Goal: Transaction & Acquisition: Purchase product/service

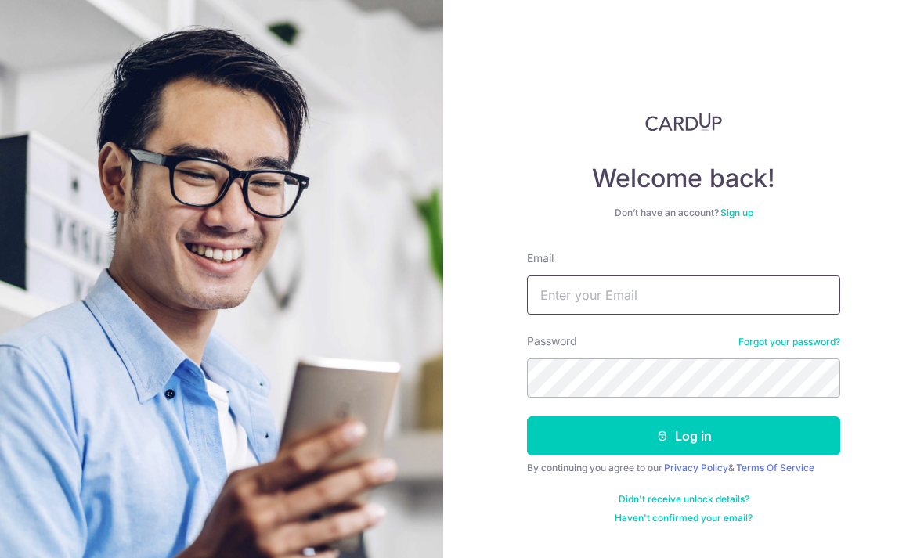
type input "[EMAIL_ADDRESS][DOMAIN_NAME]"
click at [684, 417] on button "Log in" at bounding box center [683, 436] width 313 height 39
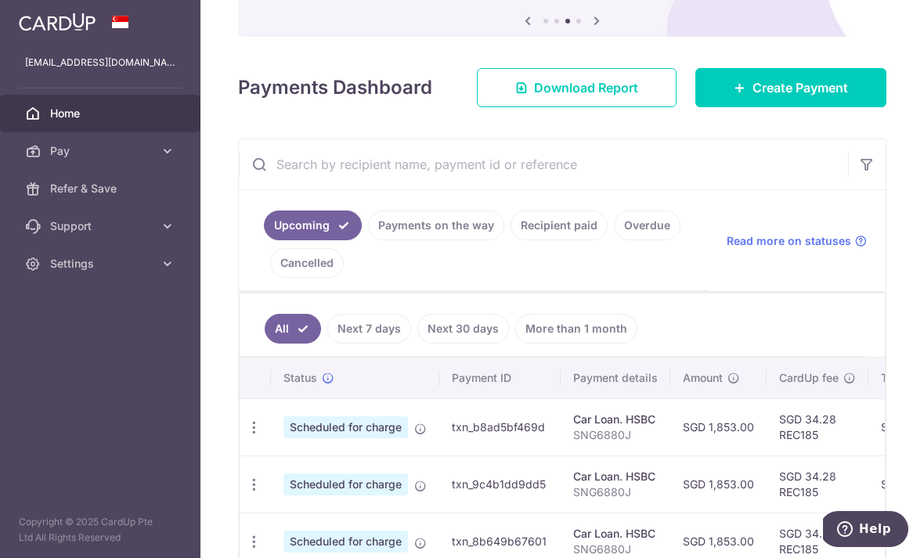
scroll to position [155, 0]
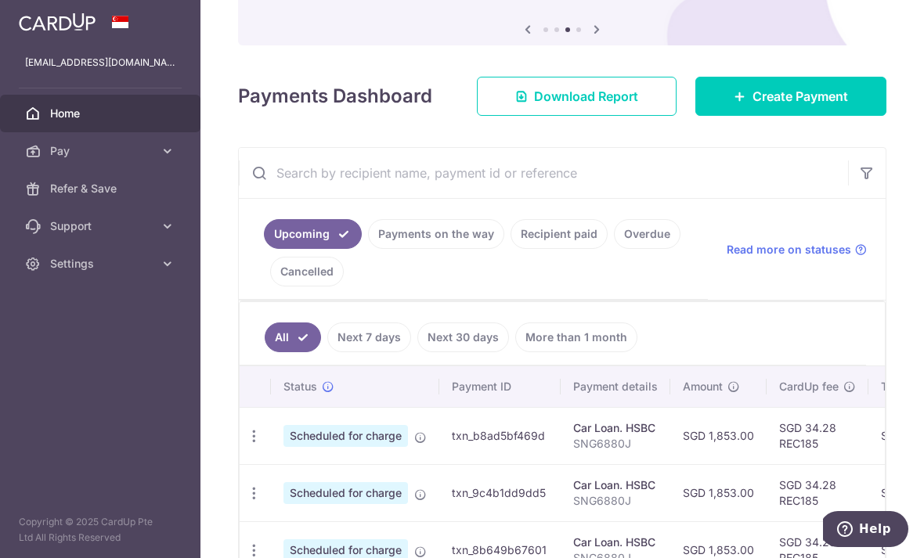
click at [840, 106] on span "Create Payment" at bounding box center [801, 96] width 96 height 19
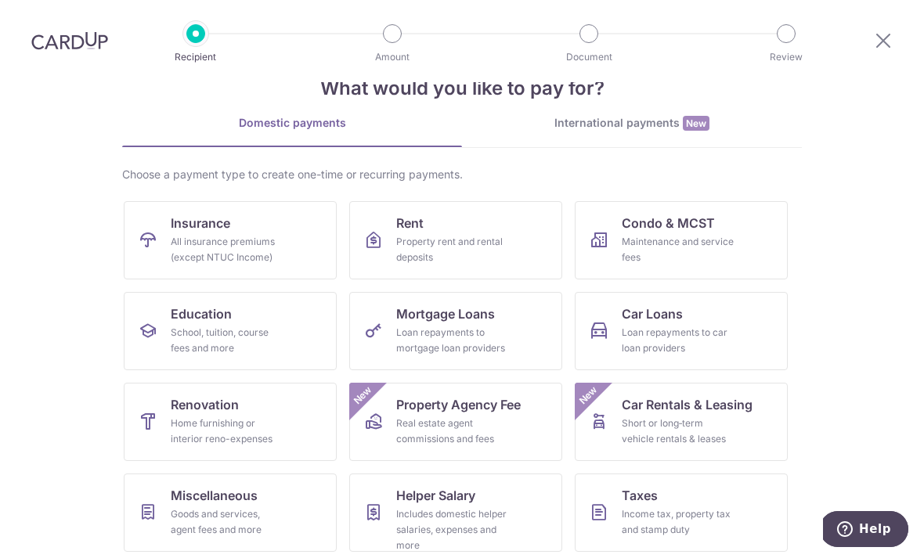
scroll to position [46, 0]
click at [231, 510] on div "Goods and services, agent fees and more" at bounding box center [227, 521] width 113 height 31
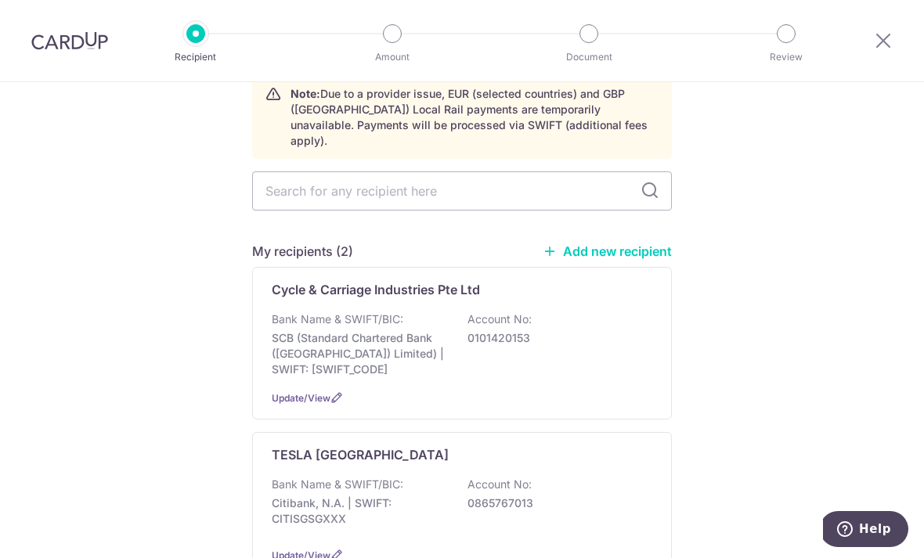
scroll to position [89, 0]
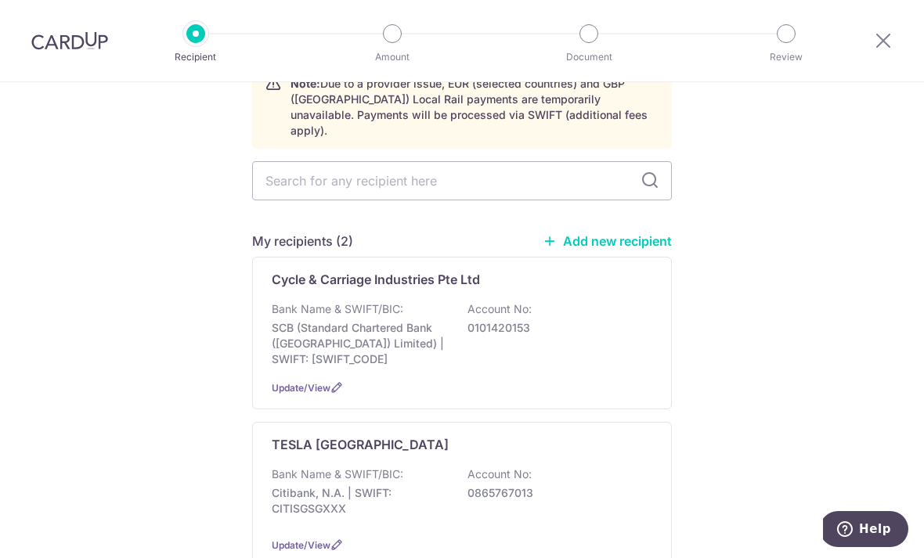
click at [313, 467] on p "Bank Name & SWIFT/BIC:" at bounding box center [338, 475] width 132 height 16
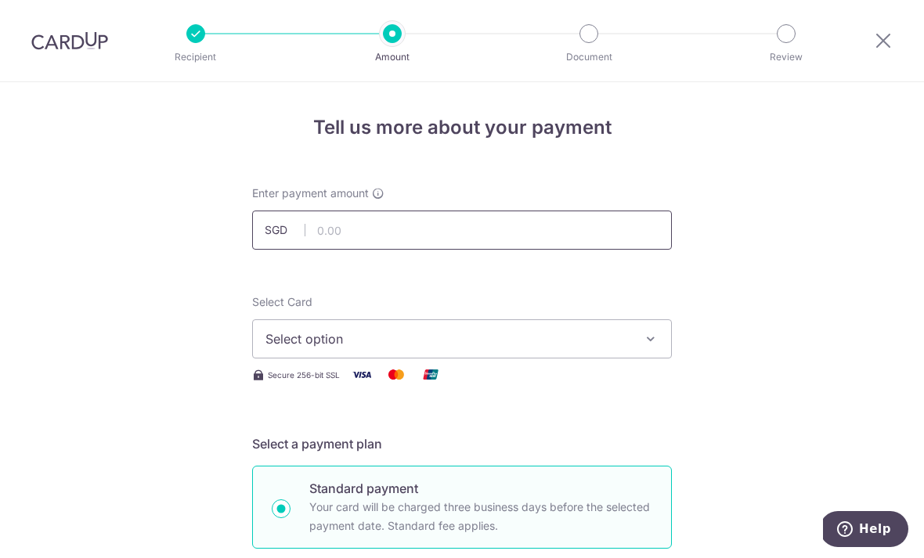
click at [392, 234] on input "text" at bounding box center [462, 230] width 420 height 39
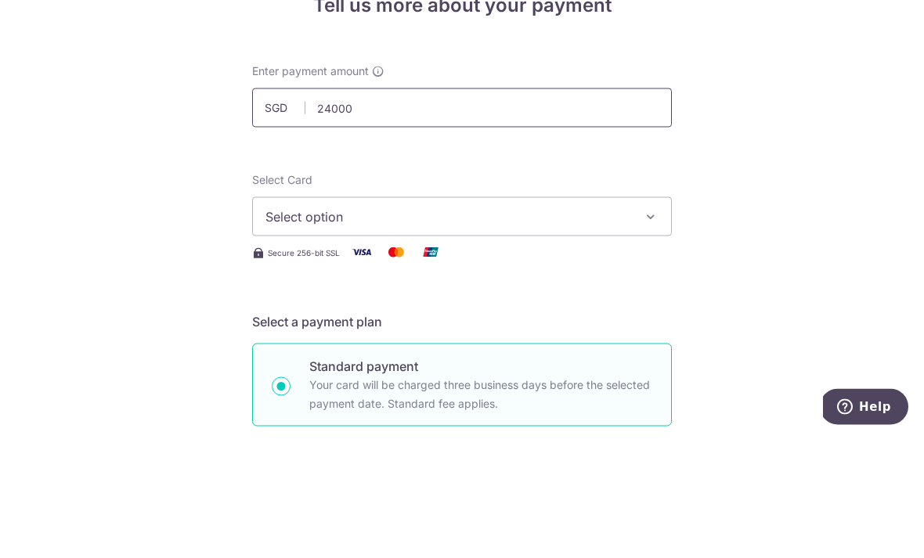
scroll to position [58, 0]
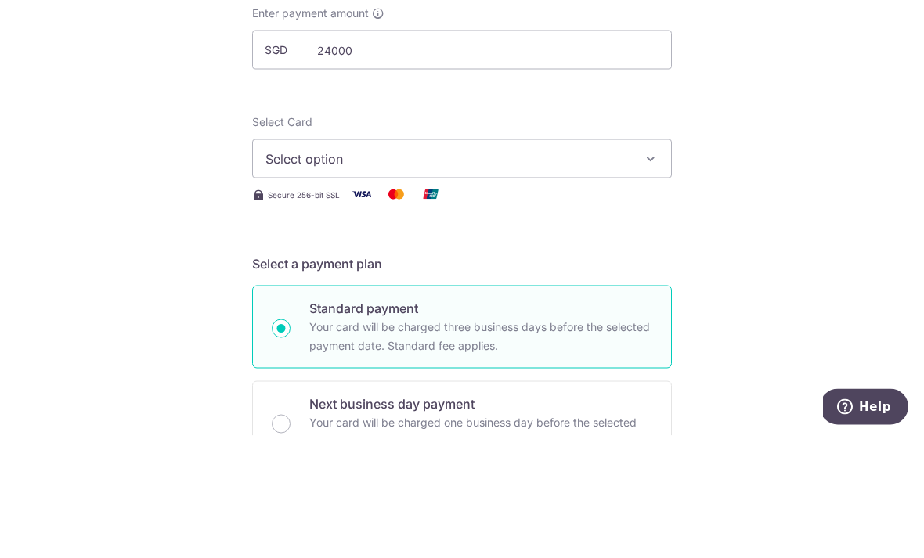
click at [643, 273] on icon "button" at bounding box center [651, 281] width 16 height 16
type input "24,000.00"
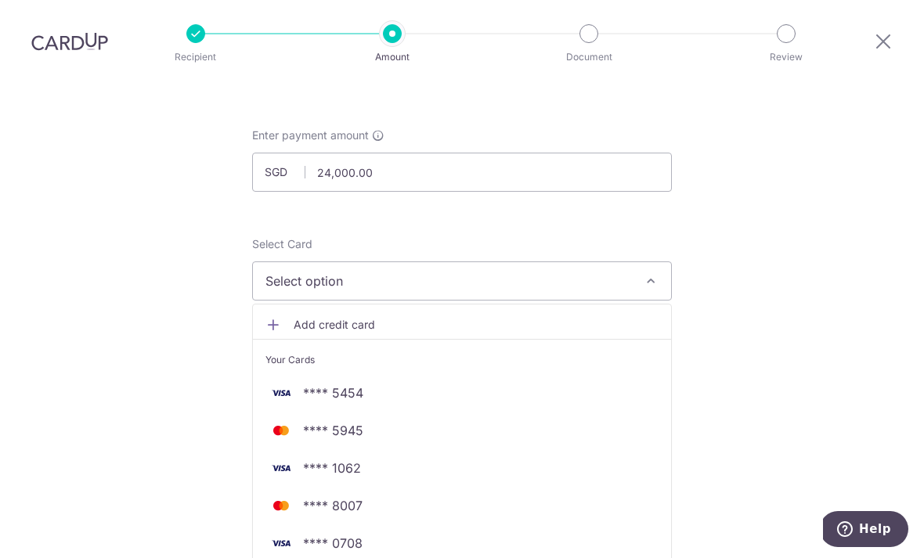
click at [348, 384] on span "**** 5454" at bounding box center [333, 393] width 60 height 19
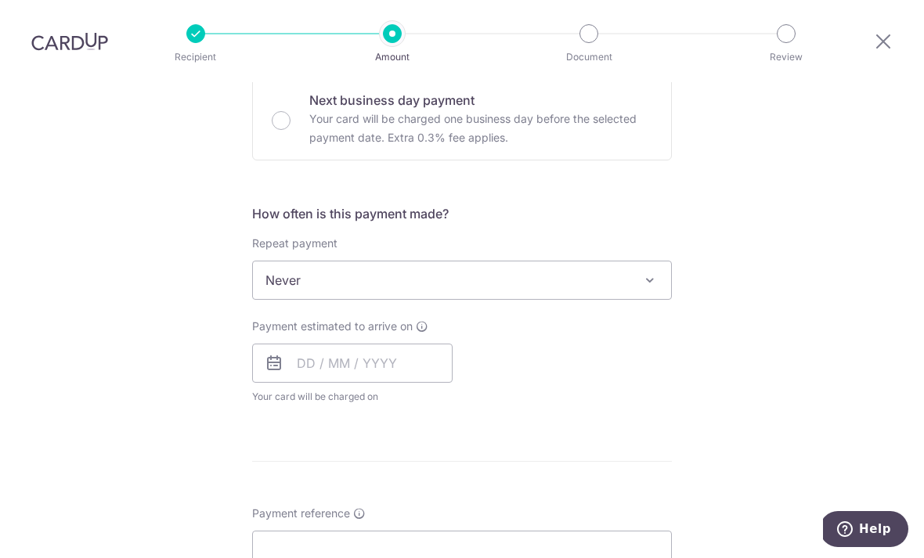
scroll to position [497, 0]
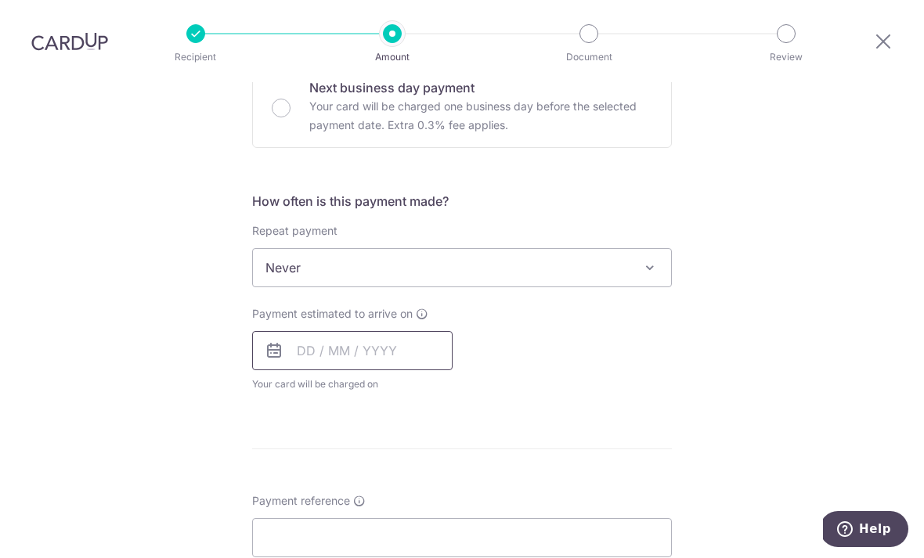
click at [315, 331] on input "text" at bounding box center [352, 350] width 200 height 39
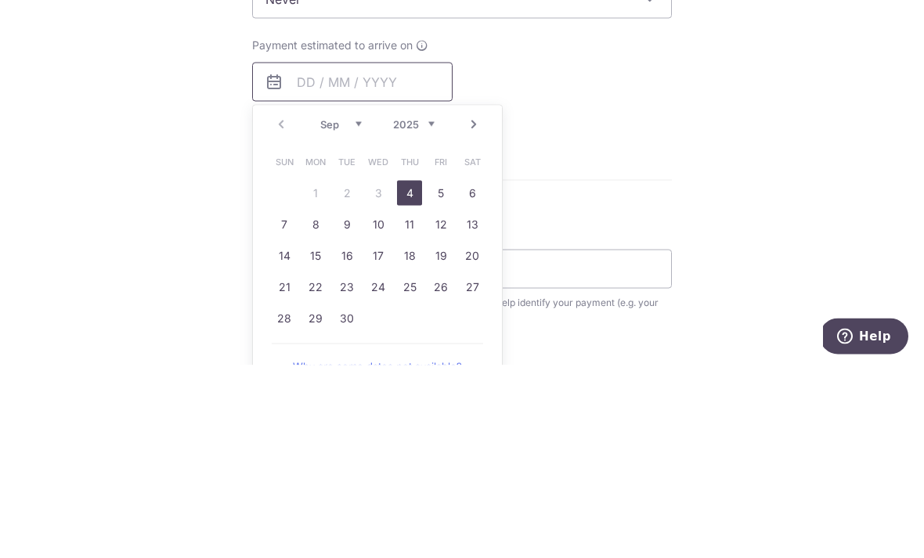
scroll to position [572, 0]
click at [349, 406] on link "9" at bounding box center [346, 418] width 25 height 25
type input "09/09/2025"
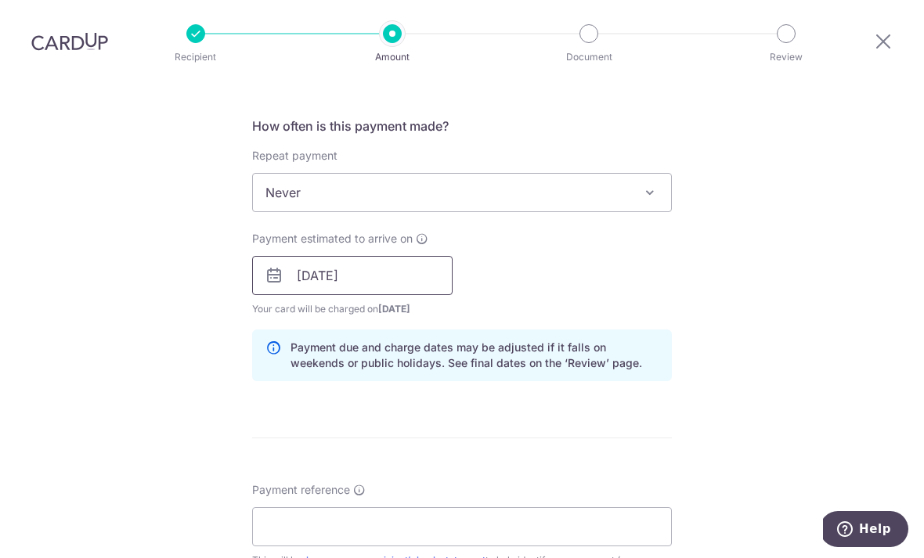
click at [413, 256] on input "09/09/2025" at bounding box center [352, 275] width 200 height 39
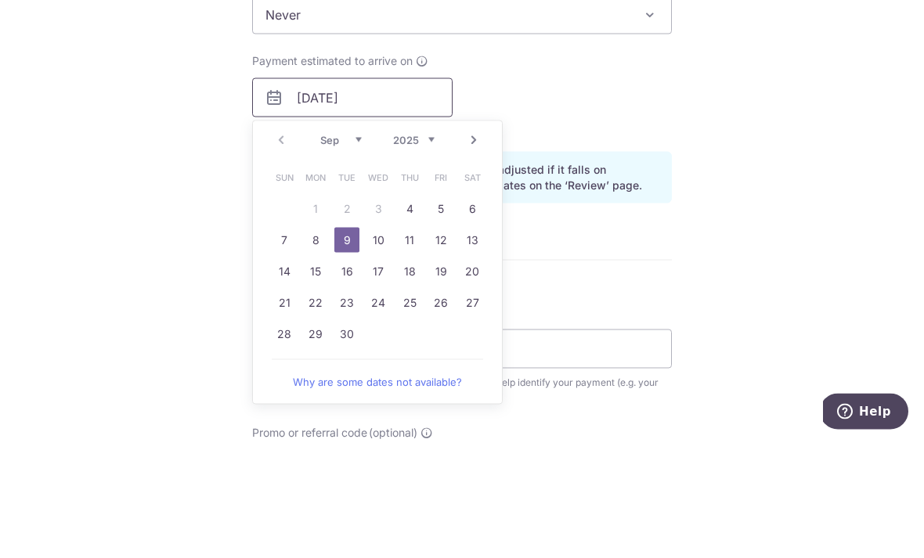
scroll to position [639, 0]
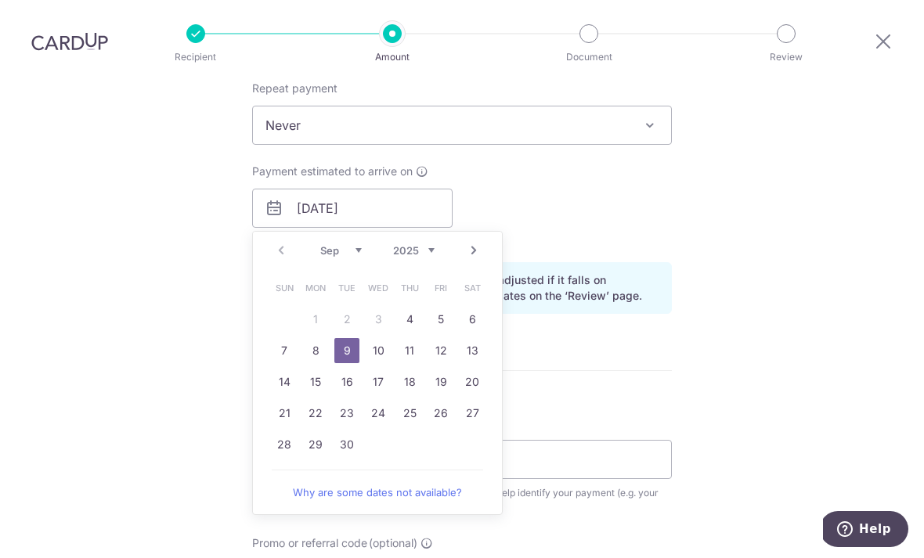
click at [130, 242] on div "Tell us more about your payment Enter payment amount SGD 24,000.00 24000.00 Sel…" at bounding box center [462, 183] width 924 height 1481
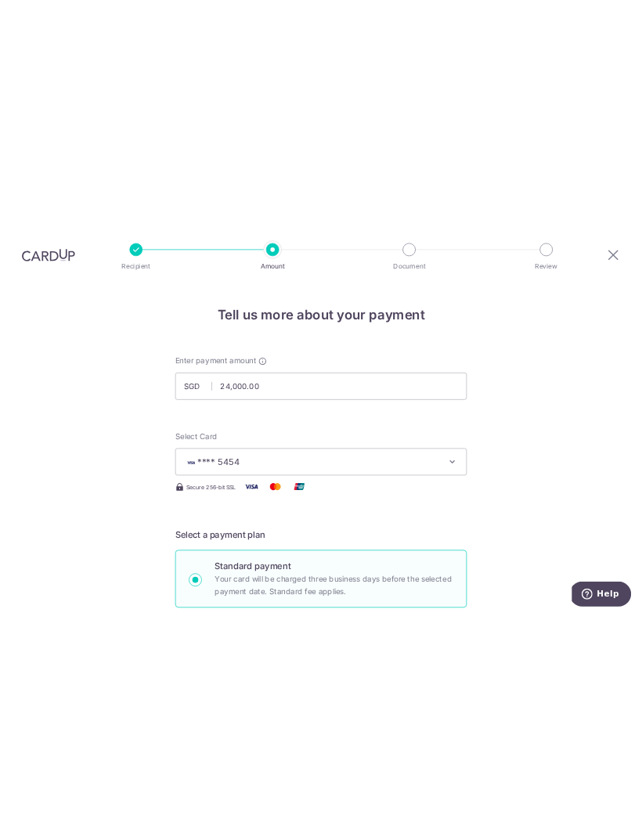
scroll to position [0, 0]
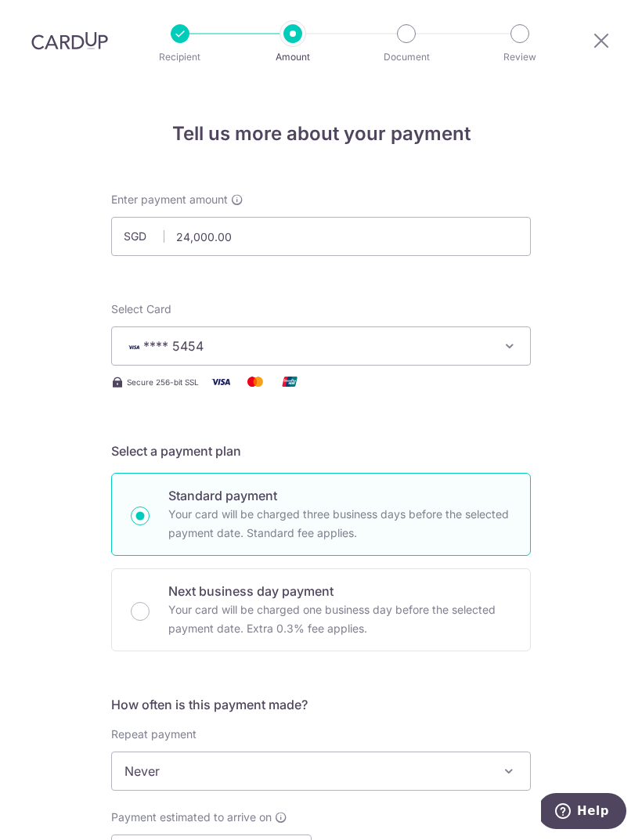
click at [605, 42] on icon at bounding box center [601, 41] width 19 height 20
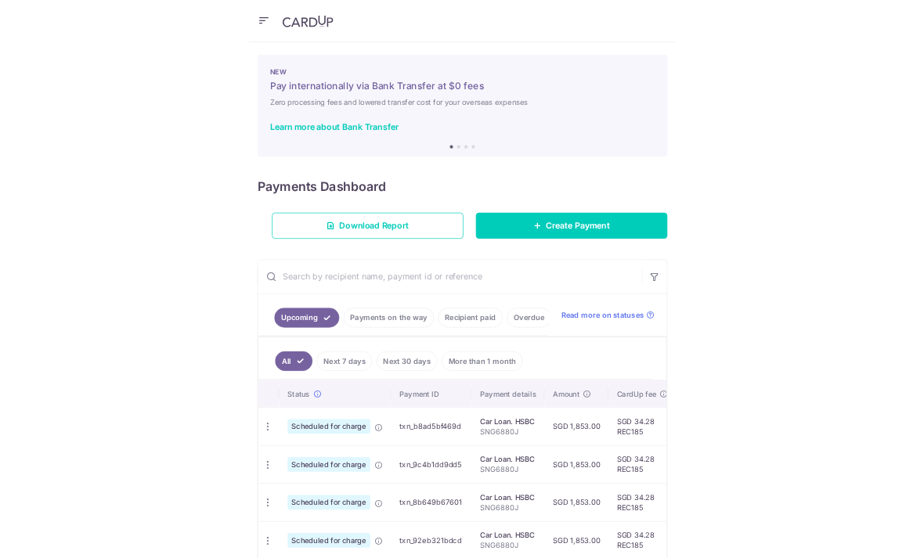
scroll to position [50, 0]
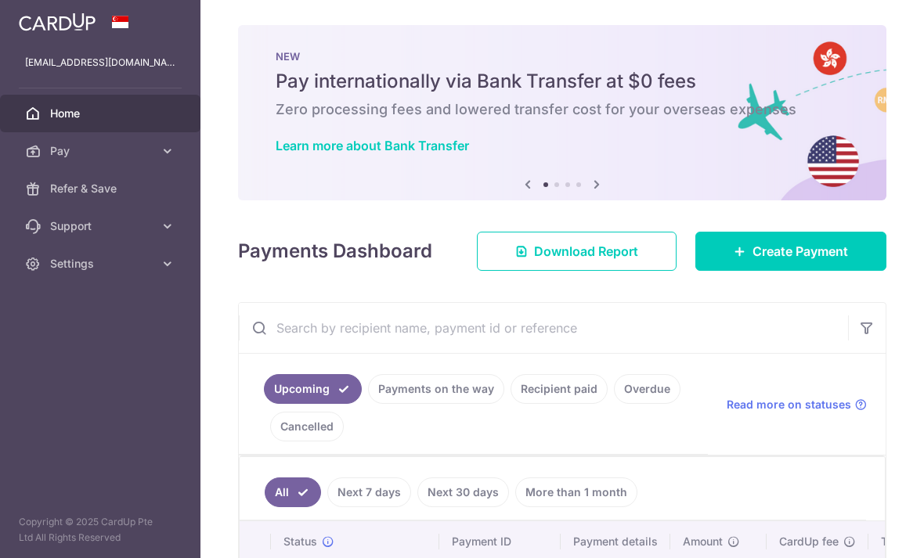
click at [833, 261] on span "Create Payment" at bounding box center [801, 251] width 96 height 19
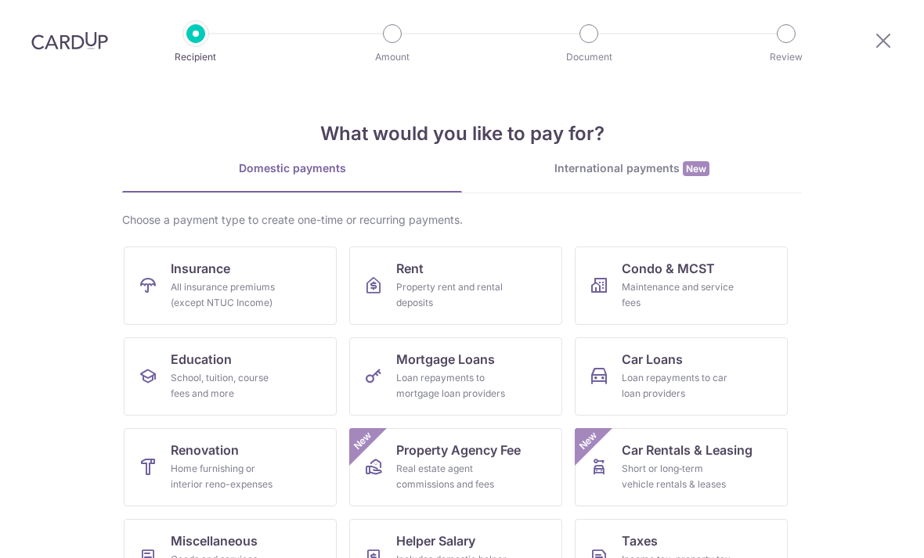
click at [269, 557] on div "Goods and services, agent fees and more" at bounding box center [227, 567] width 113 height 31
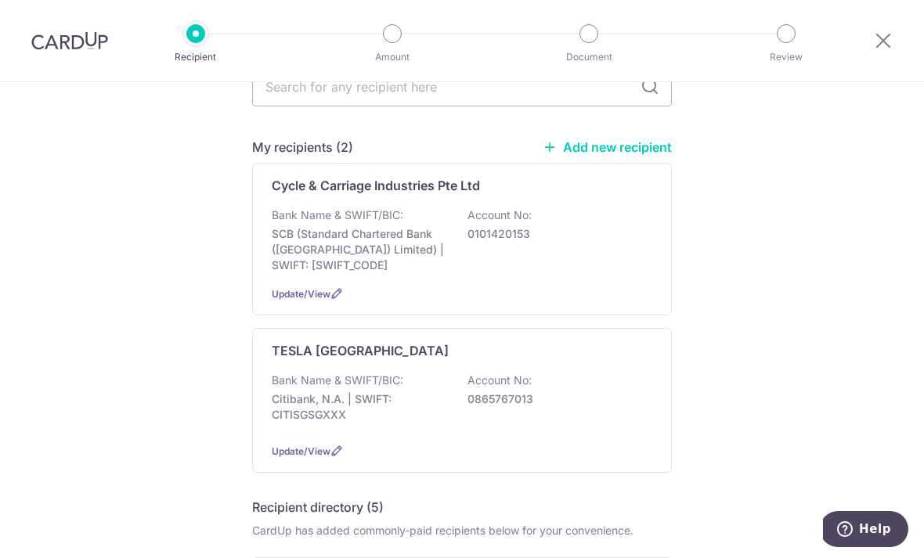
scroll to position [185, 0]
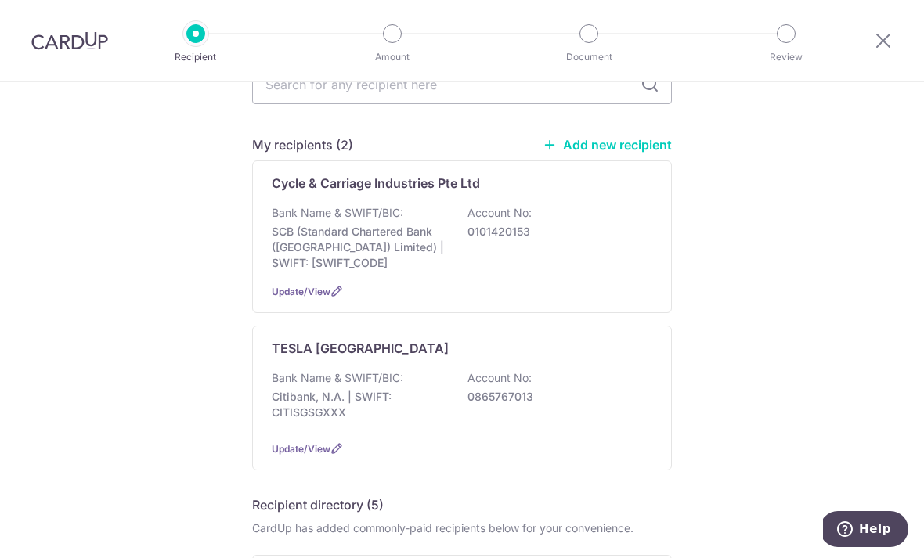
click at [562, 391] on p "0865767013" at bounding box center [555, 397] width 175 height 16
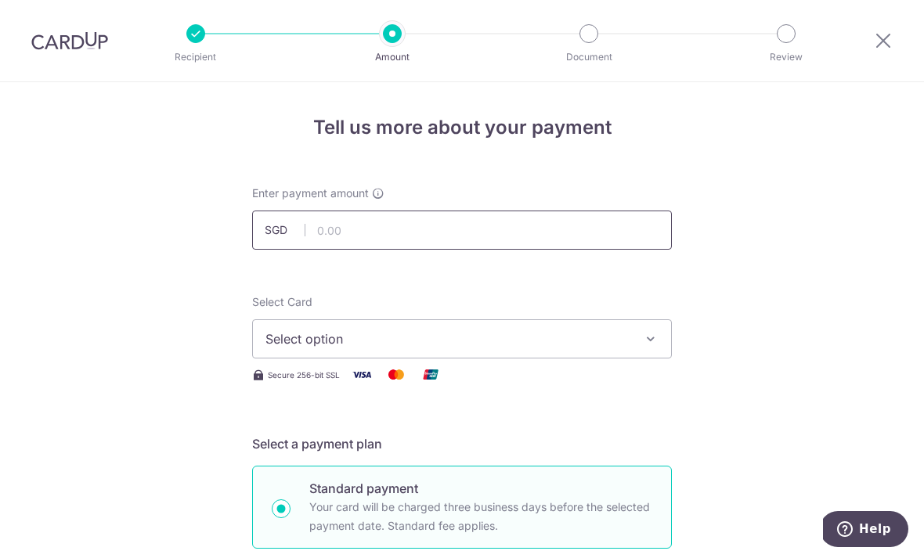
click at [594, 241] on input "text" at bounding box center [462, 230] width 420 height 39
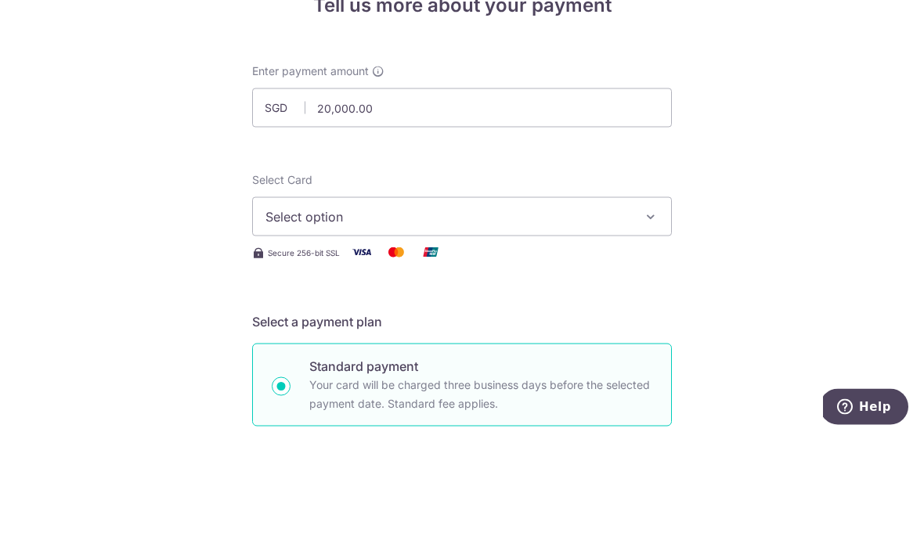
scroll to position [50, 0]
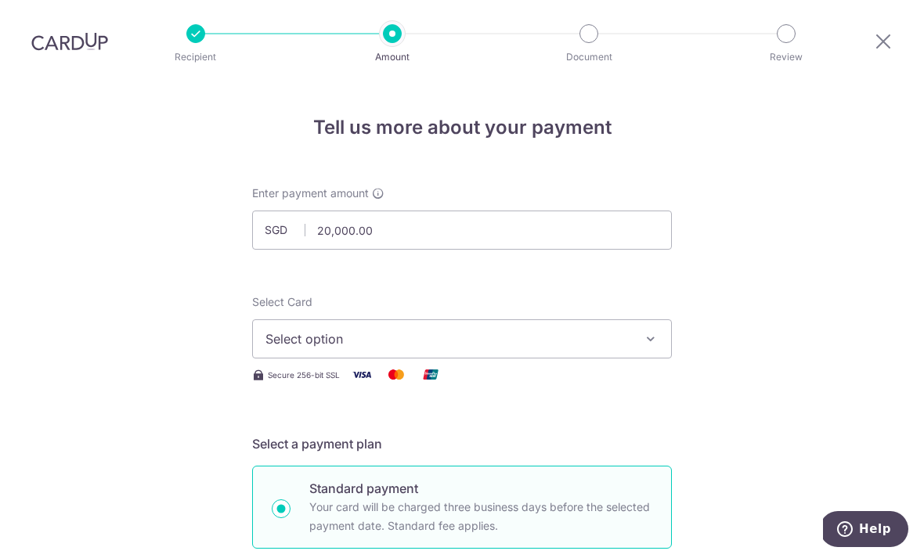
click at [569, 330] on span "Select option" at bounding box center [448, 339] width 365 height 19
type input "20,000.00"
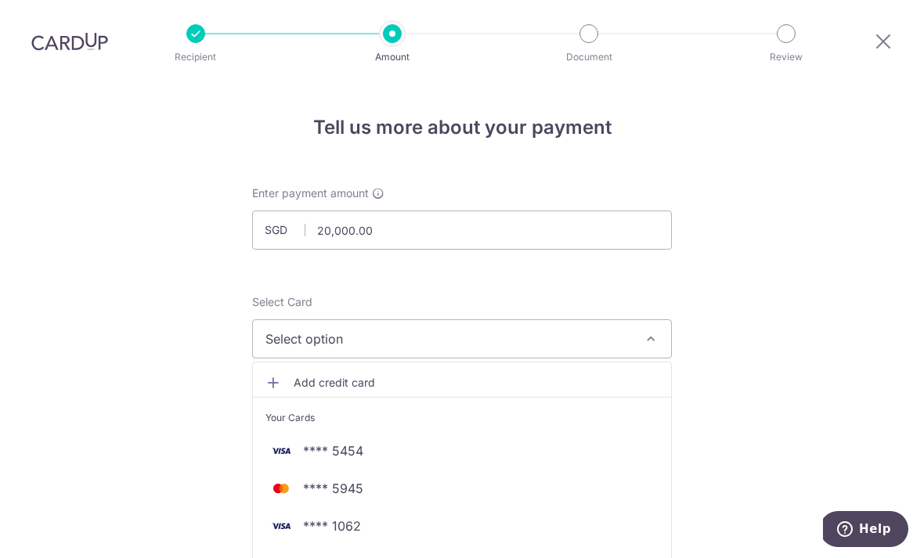
click at [395, 442] on span "**** 5454" at bounding box center [462, 451] width 393 height 19
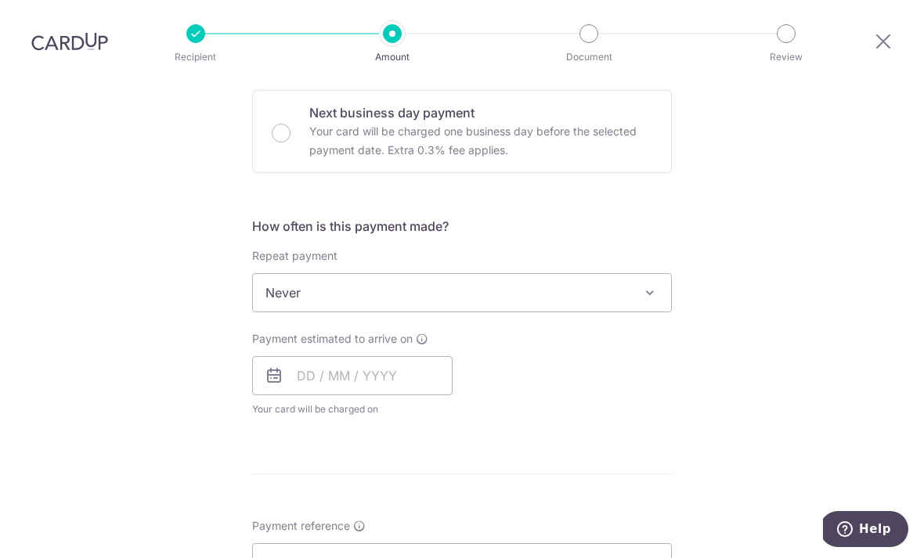
scroll to position [479, 0]
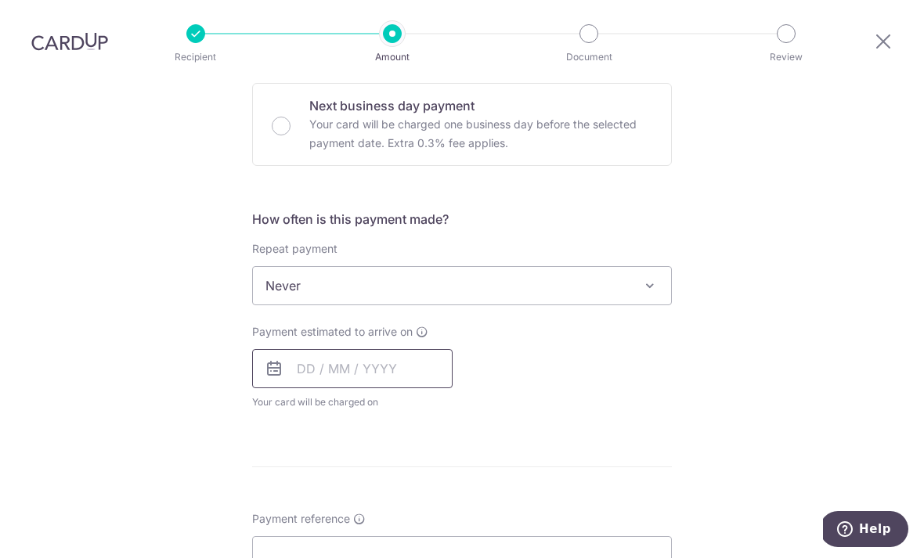
click at [406, 349] on input "text" at bounding box center [352, 368] width 200 height 39
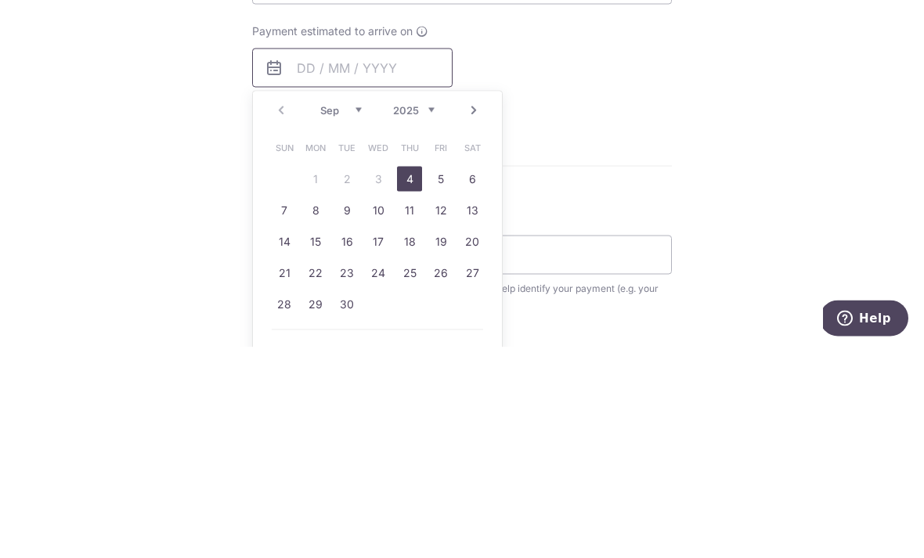
scroll to position [572, 0]
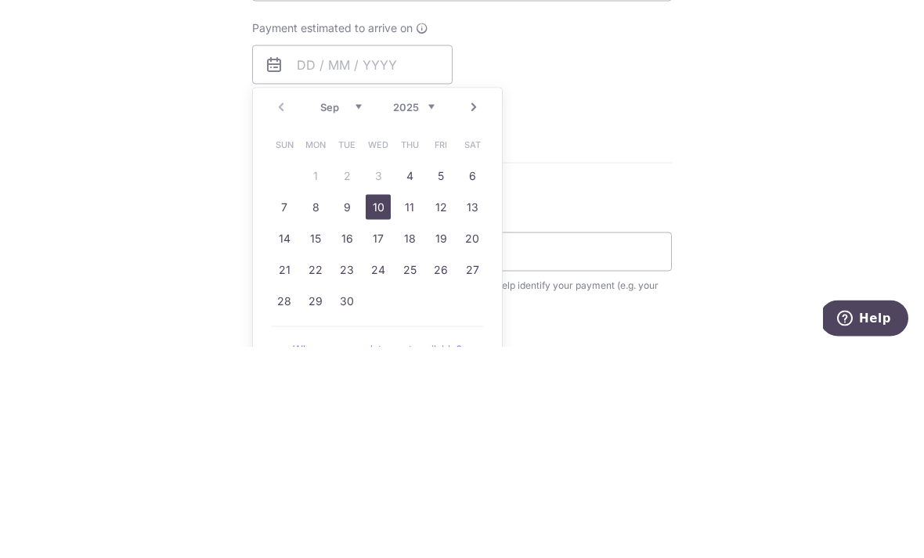
click at [374, 406] on link "10" at bounding box center [378, 418] width 25 height 25
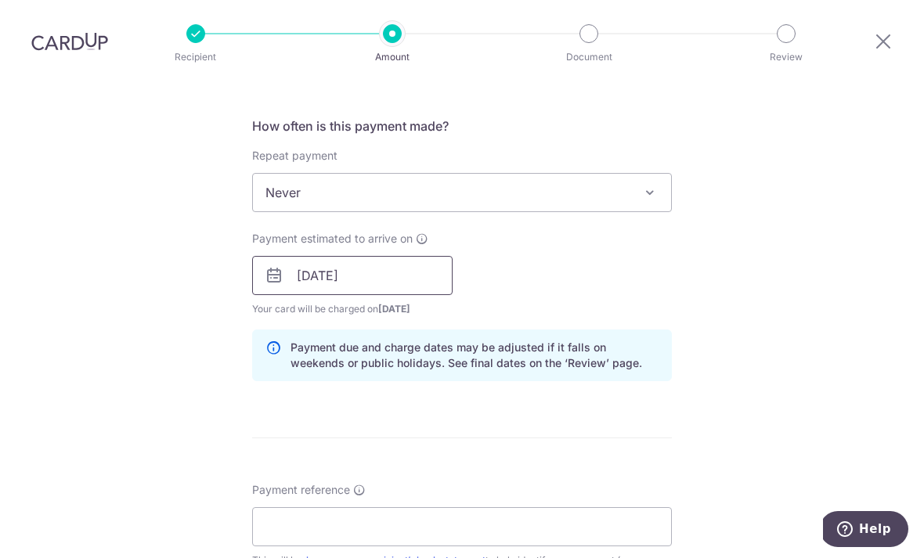
click at [400, 256] on input "10/09/2025" at bounding box center [352, 275] width 200 height 39
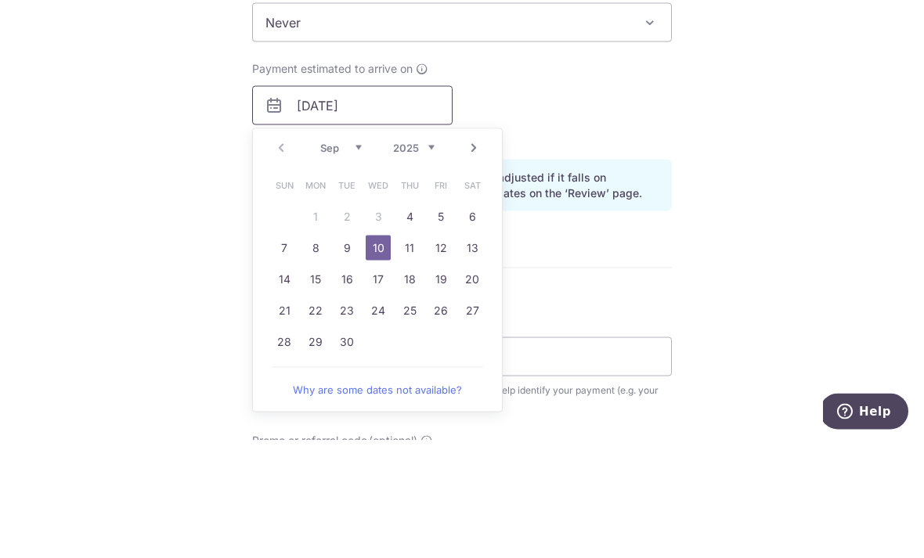
scroll to position [626, 0]
click at [413, 352] on link "11" at bounding box center [409, 364] width 25 height 25
type input "11/09/2025"
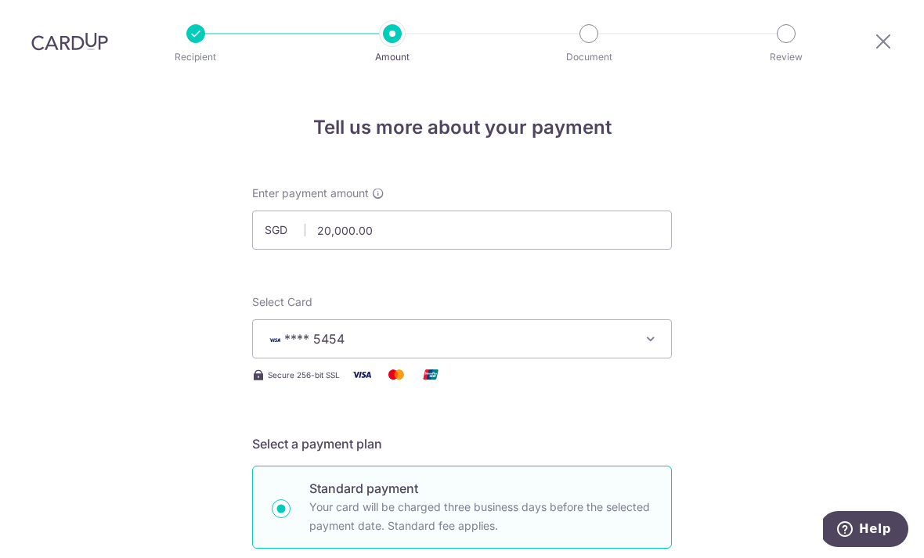
scroll to position [0, 0]
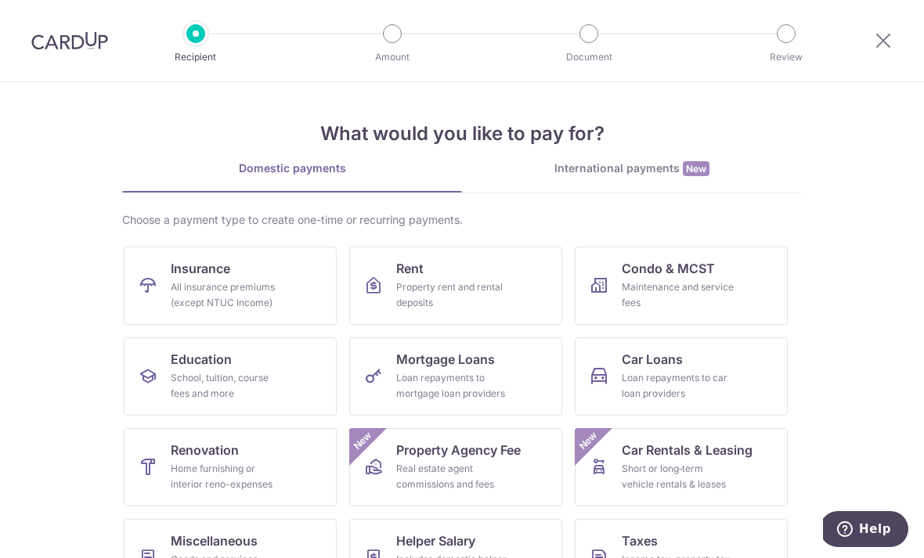
click at [890, 45] on icon at bounding box center [883, 41] width 19 height 20
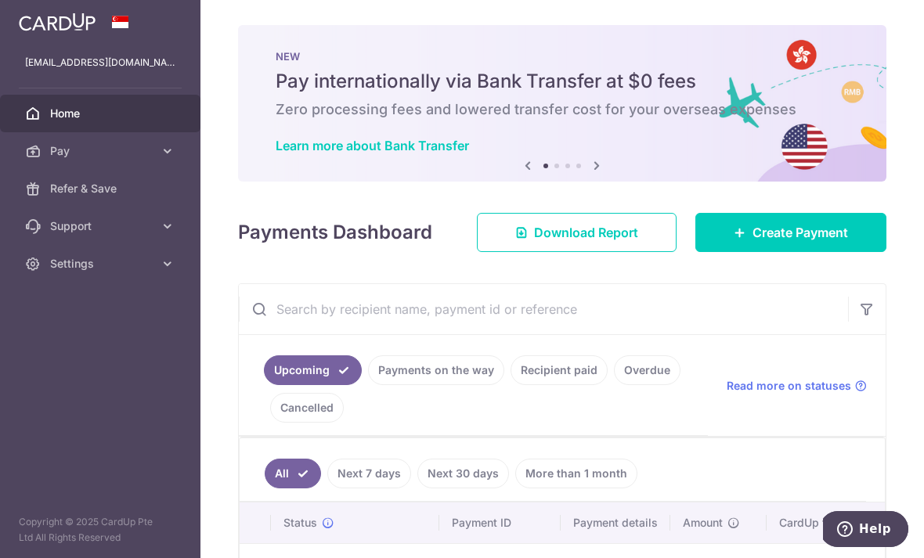
click at [0, 0] on icon "button" at bounding box center [0, 0] width 0 height 0
click at [161, 151] on icon at bounding box center [168, 151] width 16 height 16
click at [63, 193] on span "Payments" at bounding box center [101, 189] width 103 height 16
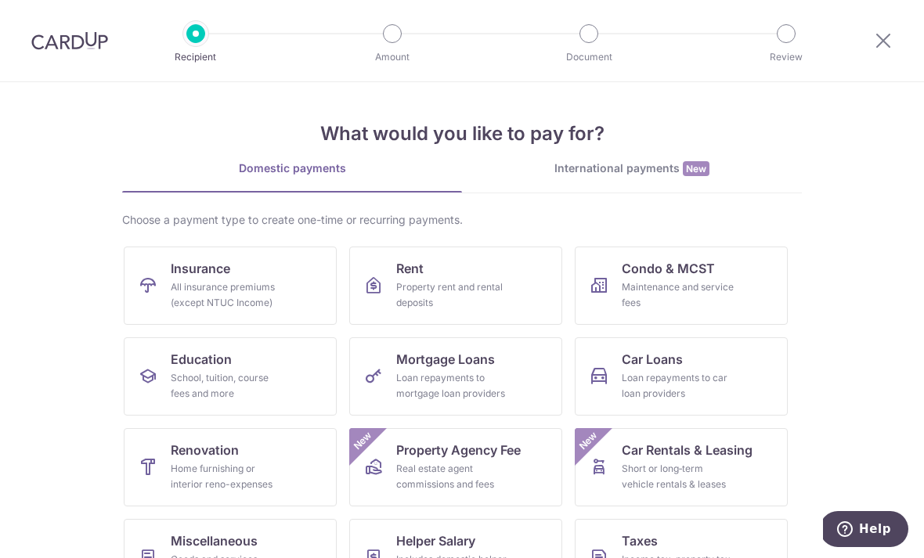
click at [81, 43] on img at bounding box center [69, 40] width 77 height 19
click at [888, 49] on icon at bounding box center [883, 41] width 19 height 20
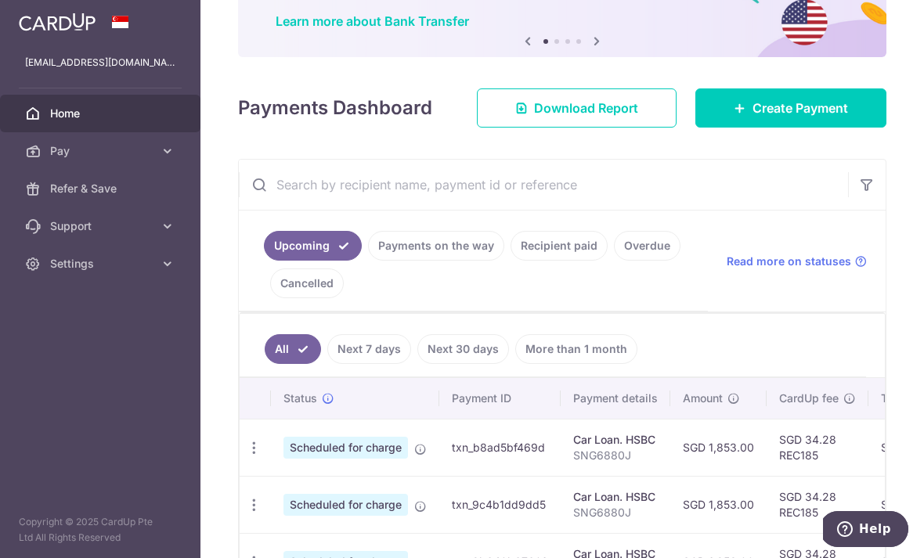
scroll to position [150, 0]
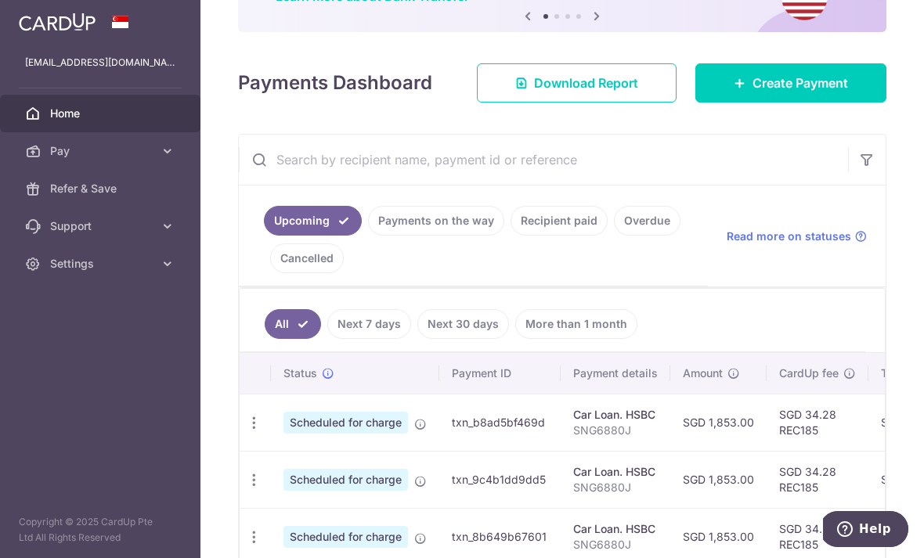
click at [511, 236] on link "Recipient paid" at bounding box center [559, 221] width 97 height 30
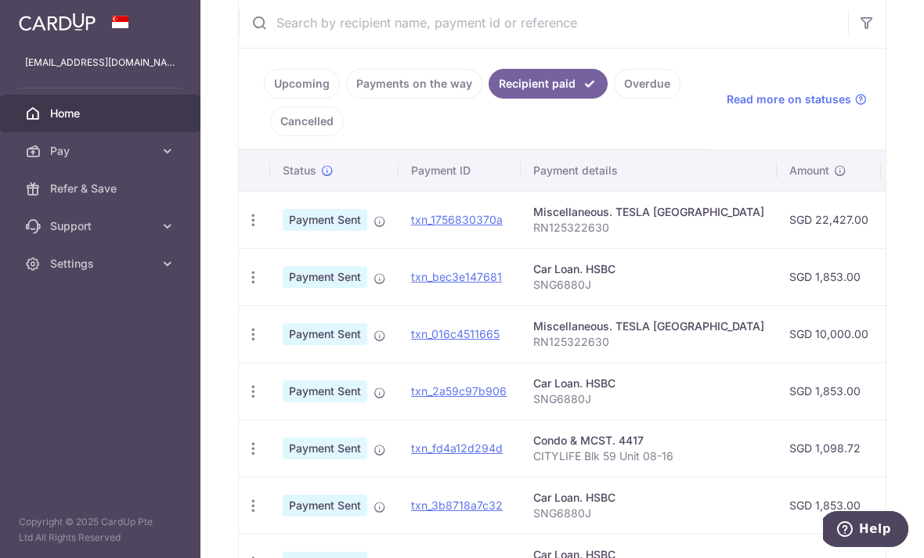
scroll to position [288, 0]
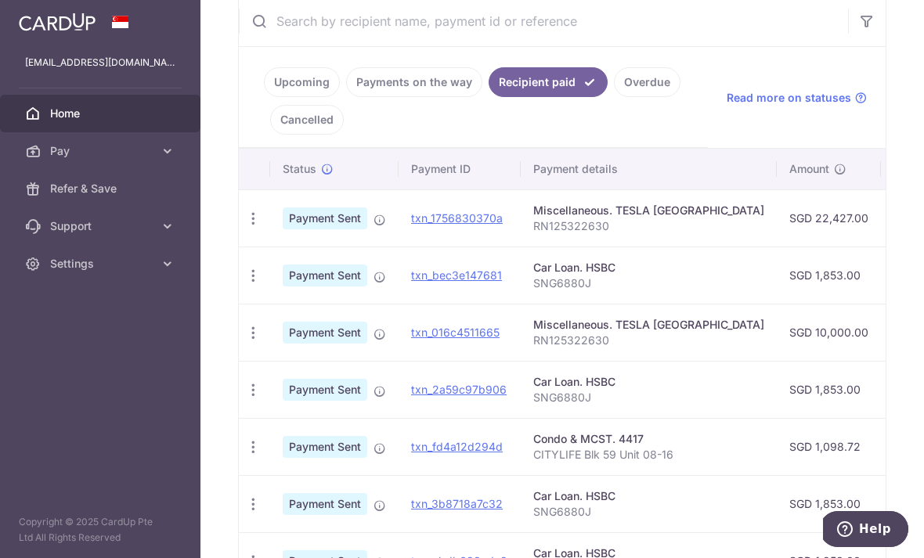
click at [346, 97] on link "Payments on the way" at bounding box center [414, 82] width 136 height 30
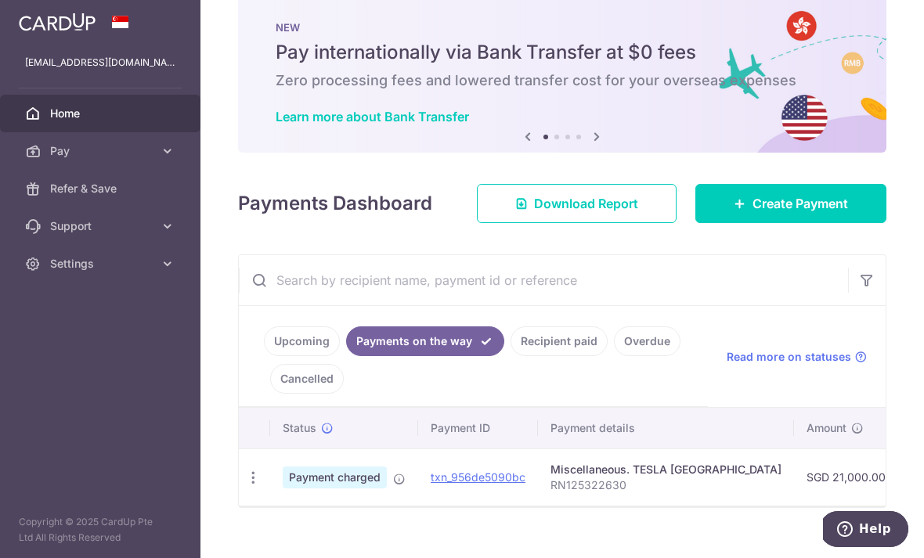
scroll to position [28, 0]
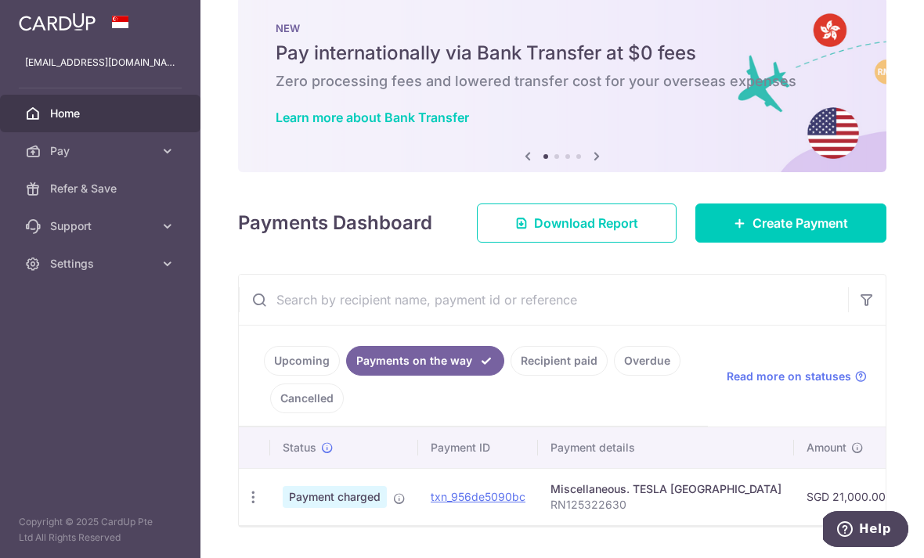
click at [789, 233] on span "Create Payment" at bounding box center [801, 223] width 96 height 19
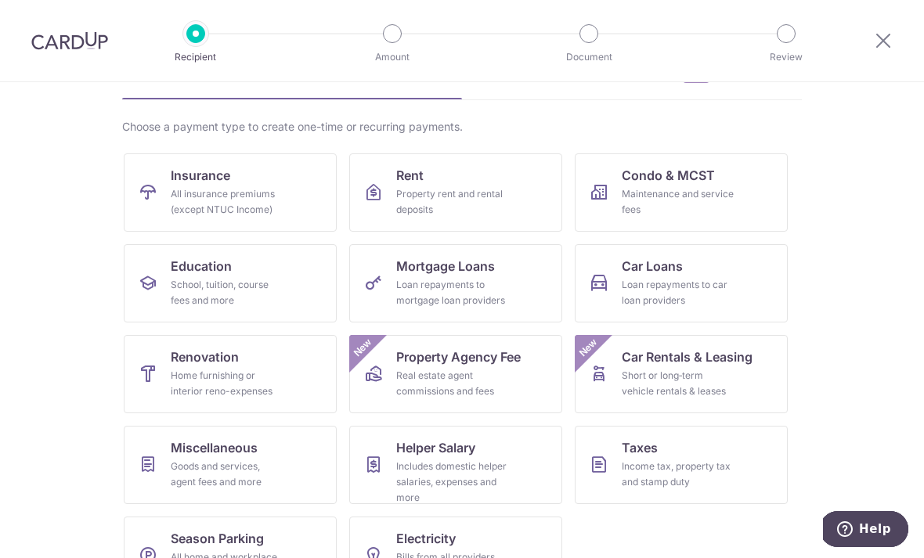
scroll to position [92, 0]
click at [266, 466] on div "Goods and services, agent fees and more" at bounding box center [227, 475] width 113 height 31
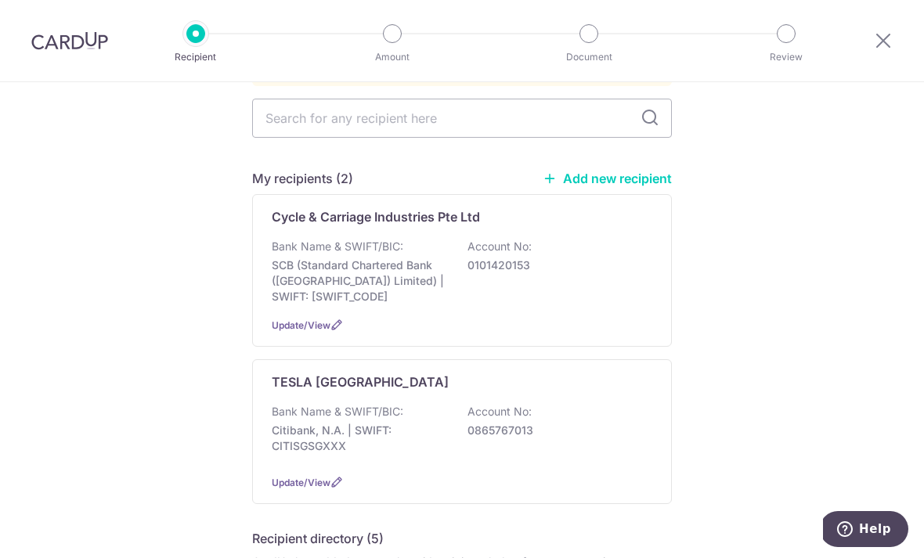
scroll to position [155, 0]
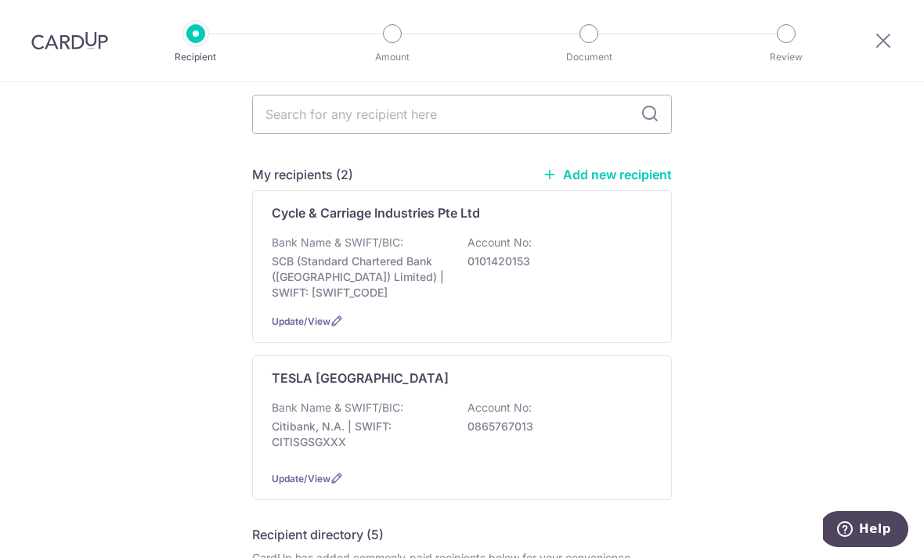
click at [545, 424] on p "0865767013" at bounding box center [555, 427] width 175 height 16
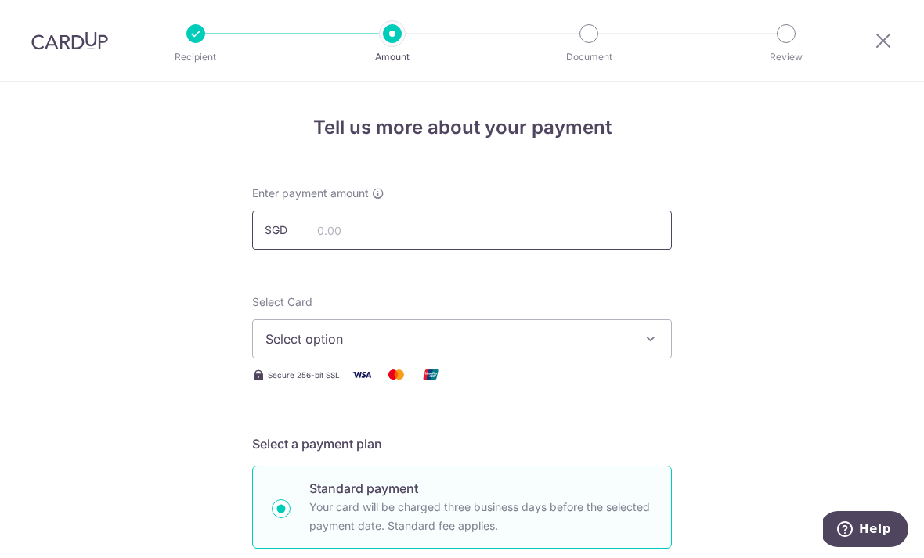
click at [415, 241] on input "text" at bounding box center [462, 230] width 420 height 39
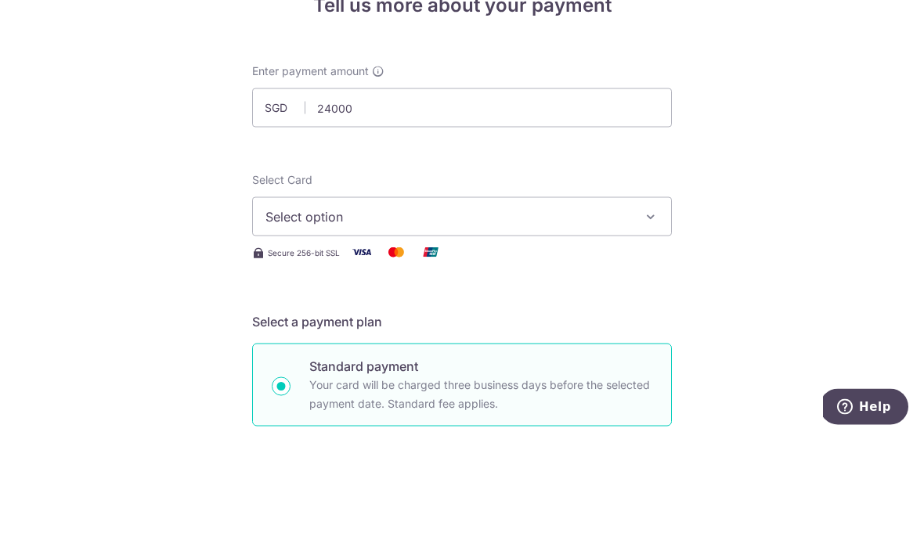
type input "24,000.00"
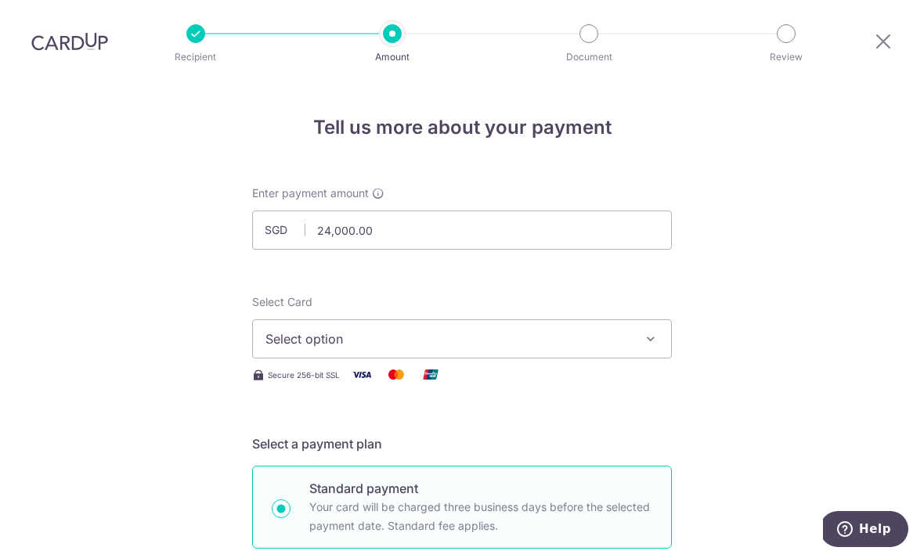
click at [605, 330] on span "Select option" at bounding box center [448, 339] width 365 height 19
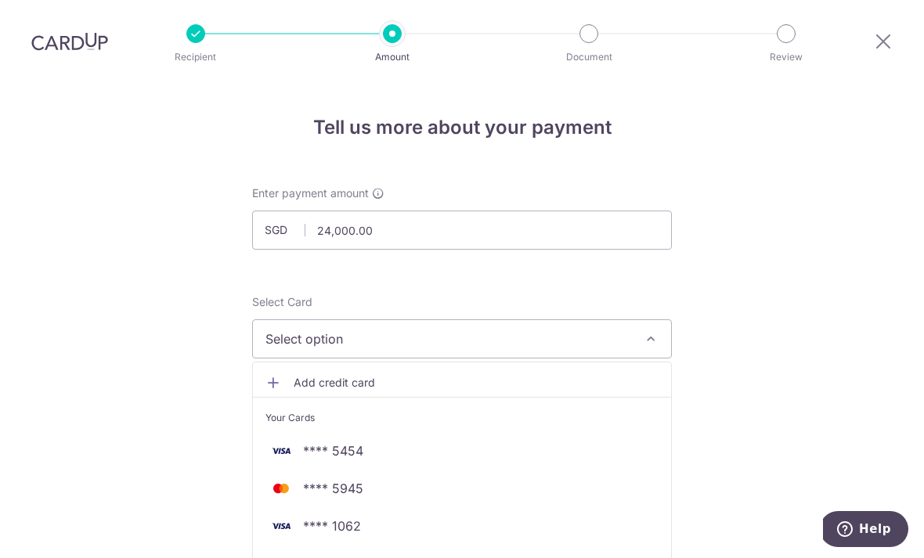
click at [343, 442] on span "**** 5454" at bounding box center [333, 451] width 60 height 19
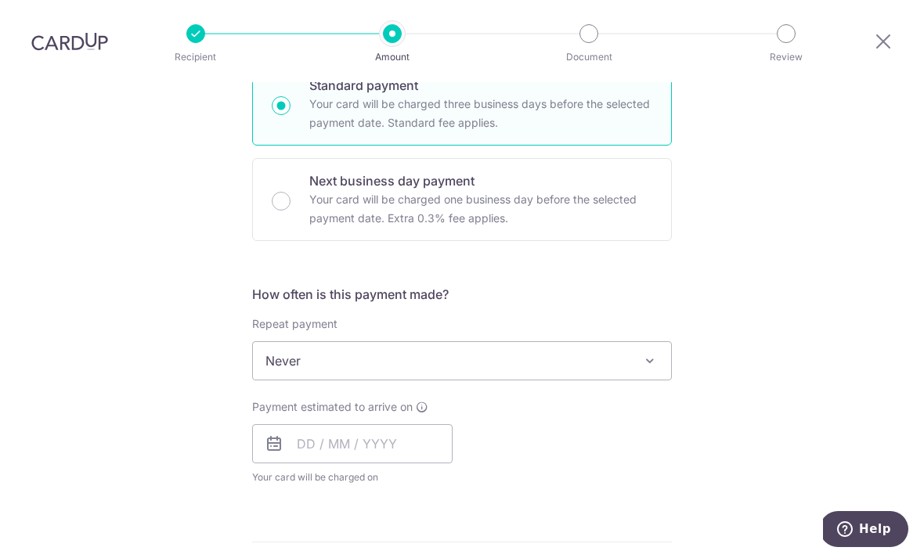
scroll to position [416, 0]
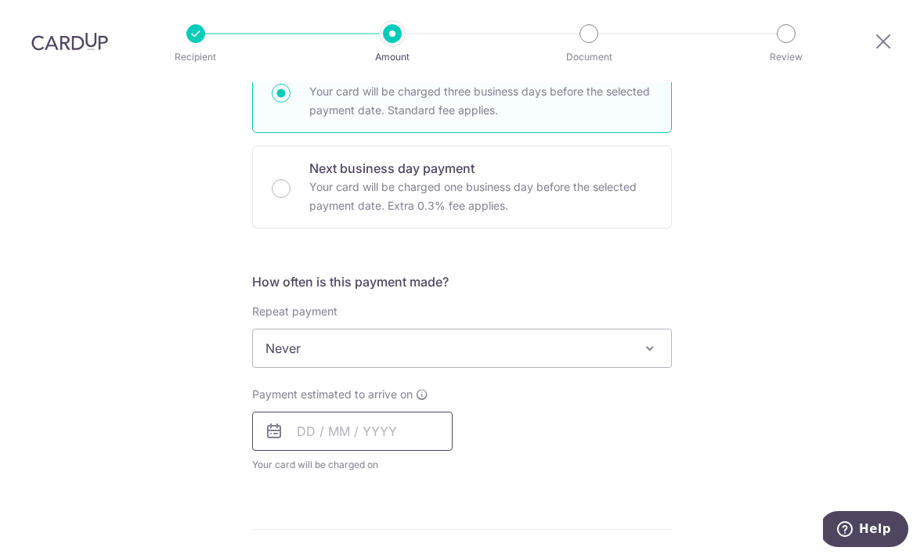
click at [428, 412] on input "text" at bounding box center [352, 431] width 200 height 39
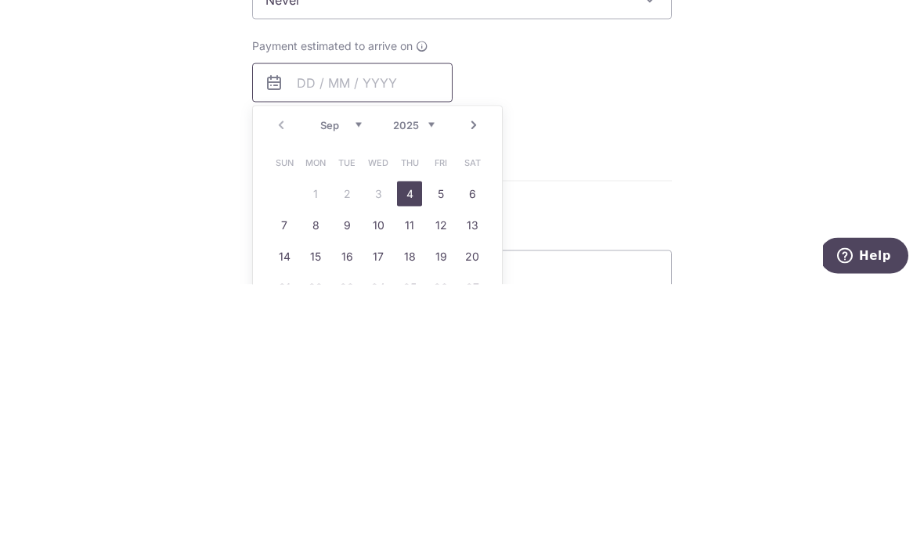
scroll to position [494, 0]
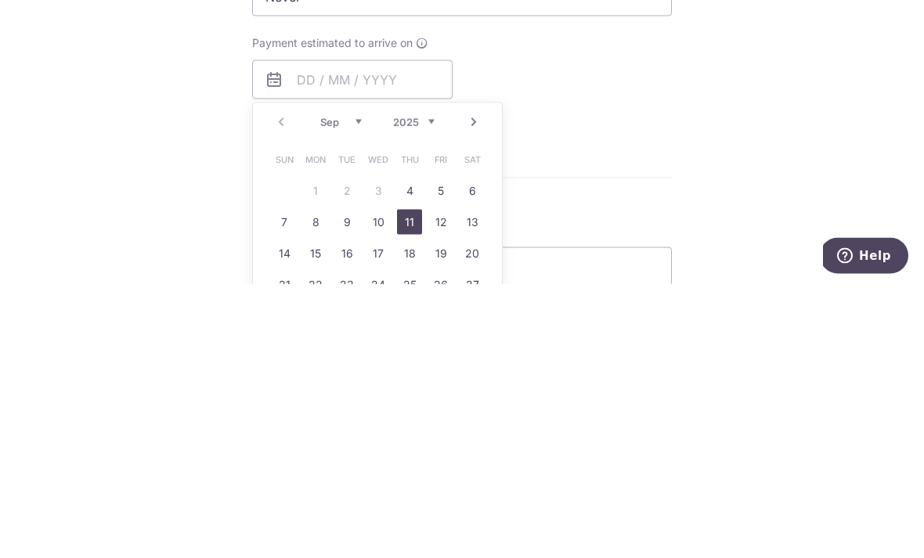
click at [403, 483] on link "11" at bounding box center [409, 495] width 25 height 25
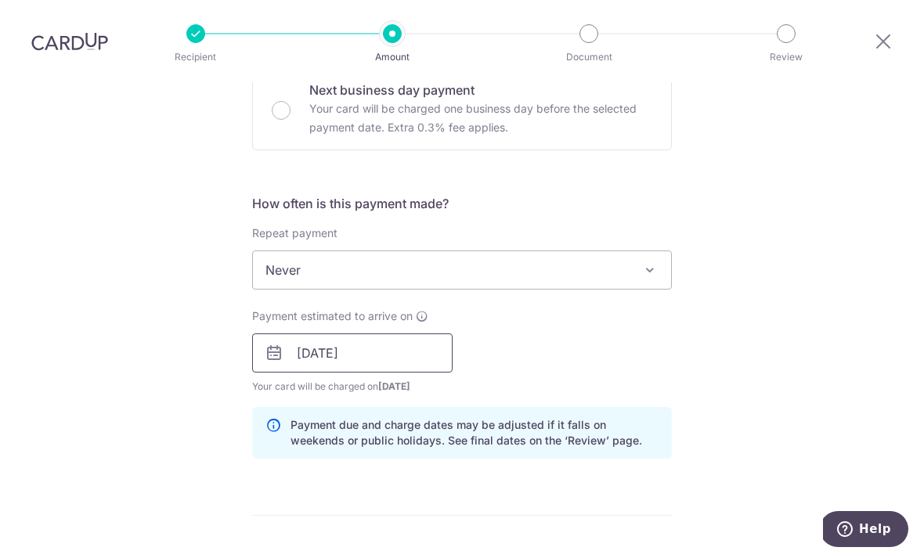
click at [418, 334] on input "[DATE]" at bounding box center [352, 353] width 200 height 39
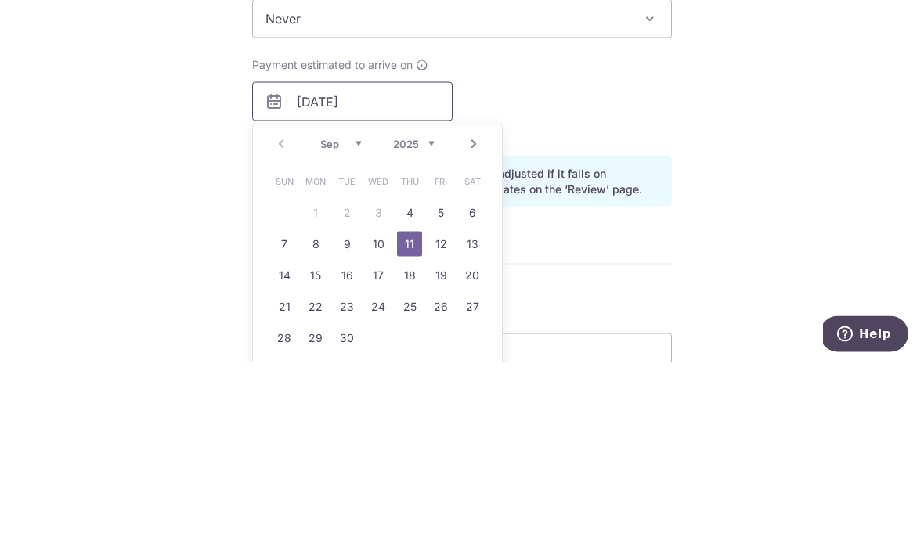
scroll to position [553, 0]
click at [380, 424] on link "10" at bounding box center [378, 436] width 25 height 25
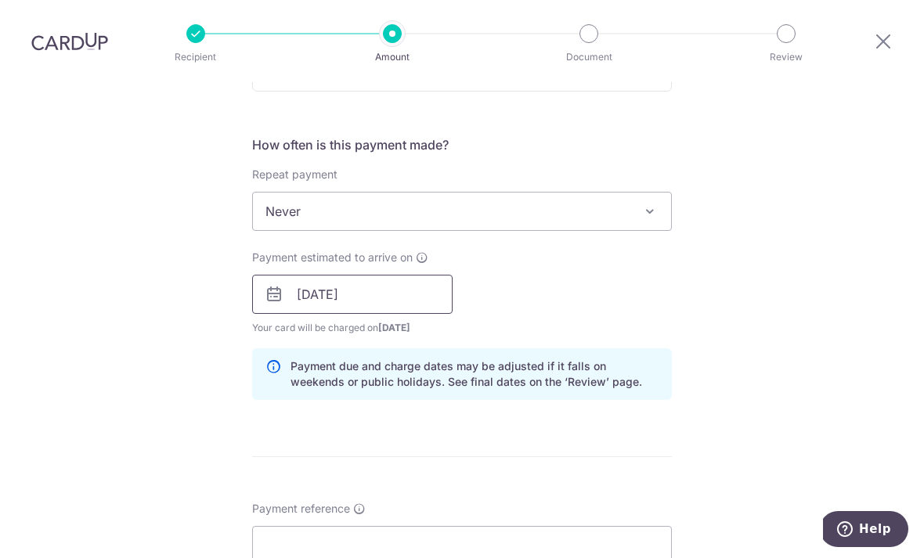
click at [424, 275] on input "[DATE]" at bounding box center [352, 294] width 200 height 39
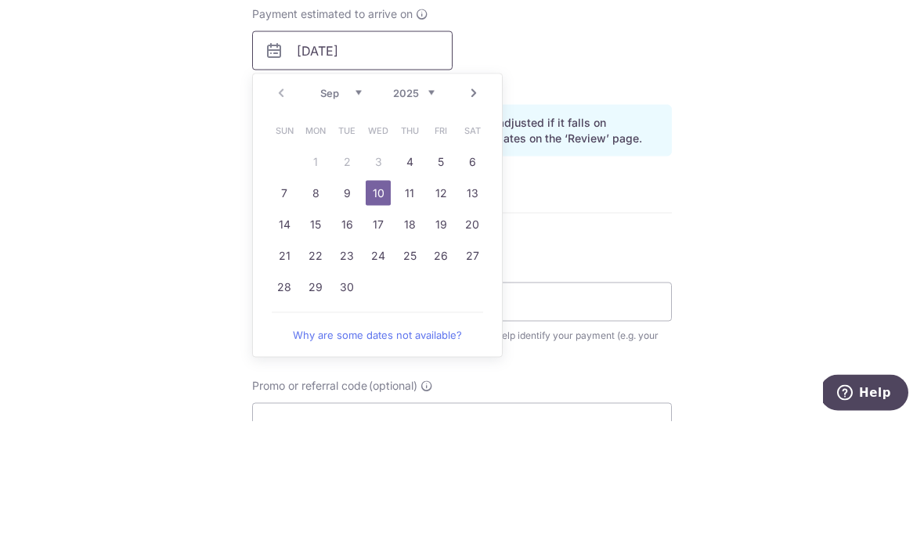
scroll to position [661, 0]
click at [407, 316] on link "11" at bounding box center [409, 328] width 25 height 25
type input "11/09/2025"
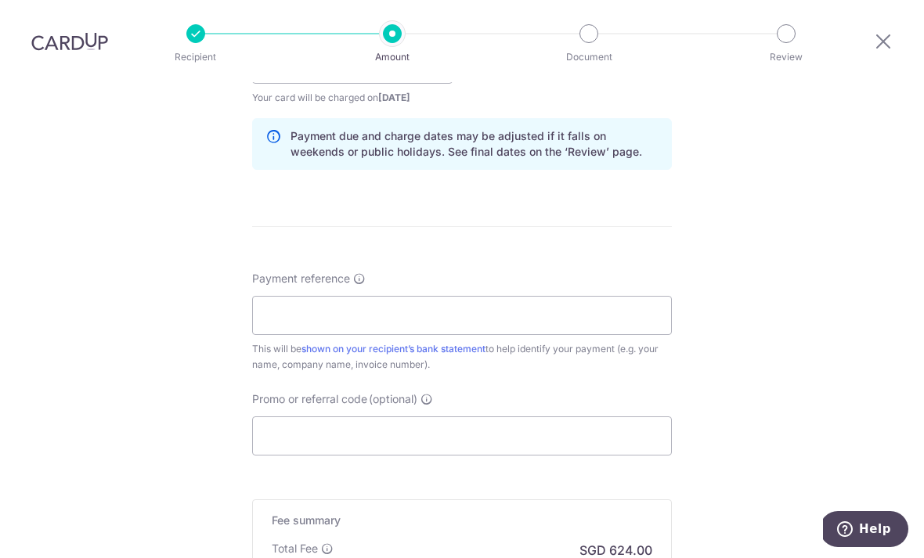
scroll to position [786, 0]
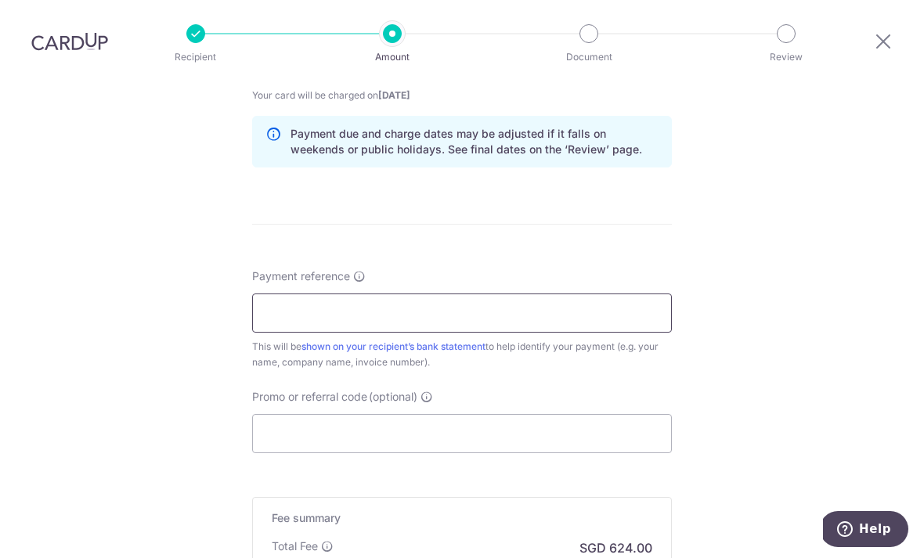
click at [620, 294] on input "Payment reference" at bounding box center [462, 313] width 420 height 39
type input "RN125322630"
click at [612, 414] on input "Promo or referral code (optional)" at bounding box center [462, 433] width 420 height 39
click at [511, 414] on input "Promo or referral code (optional)" at bounding box center [462, 433] width 420 height 39
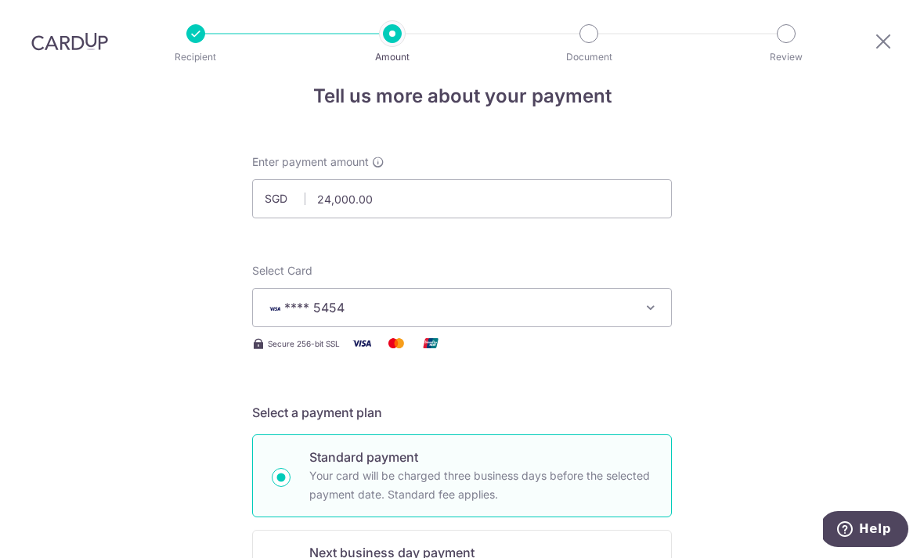
scroll to position [27, 0]
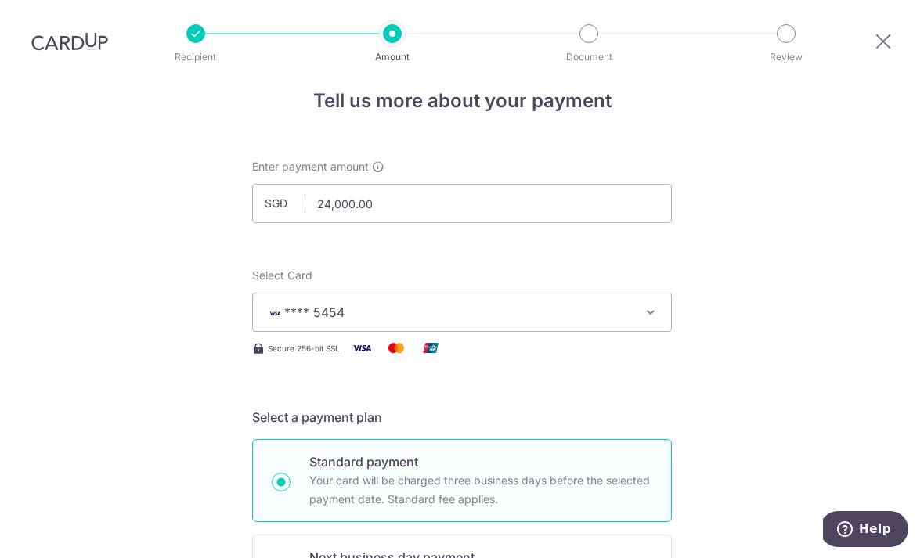
type input "OFF225"
click at [332, 184] on input "24,000.00" at bounding box center [462, 203] width 420 height 39
type input "20,000.00"
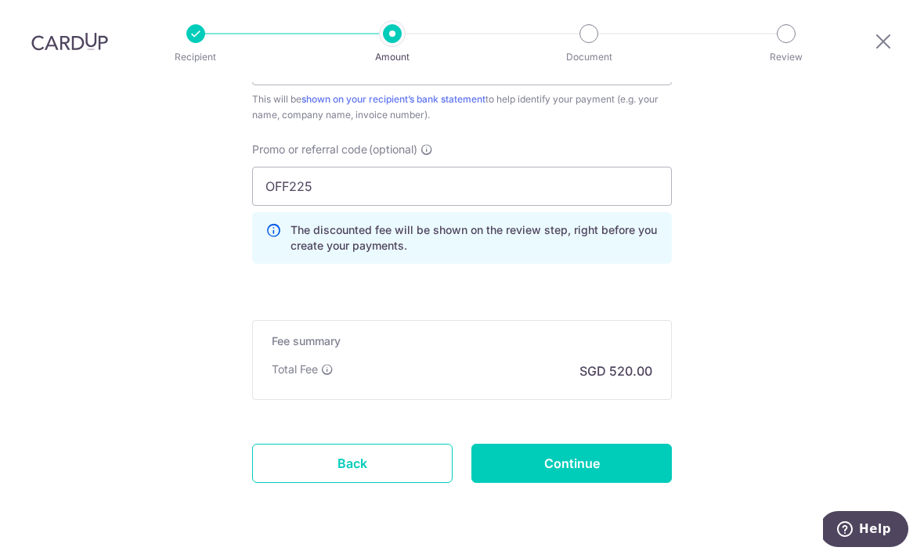
scroll to position [1031, 0]
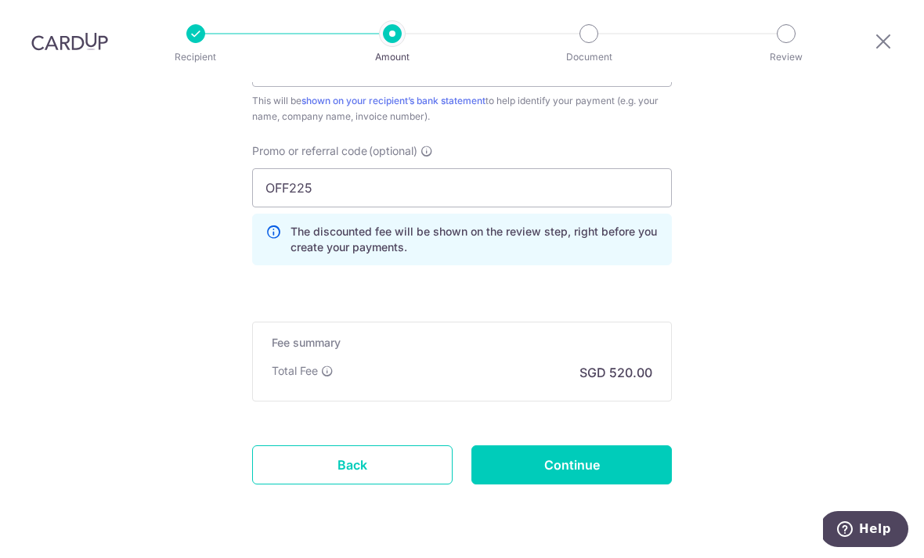
click at [623, 446] on input "Continue" at bounding box center [571, 465] width 200 height 39
type input "Create Schedule"
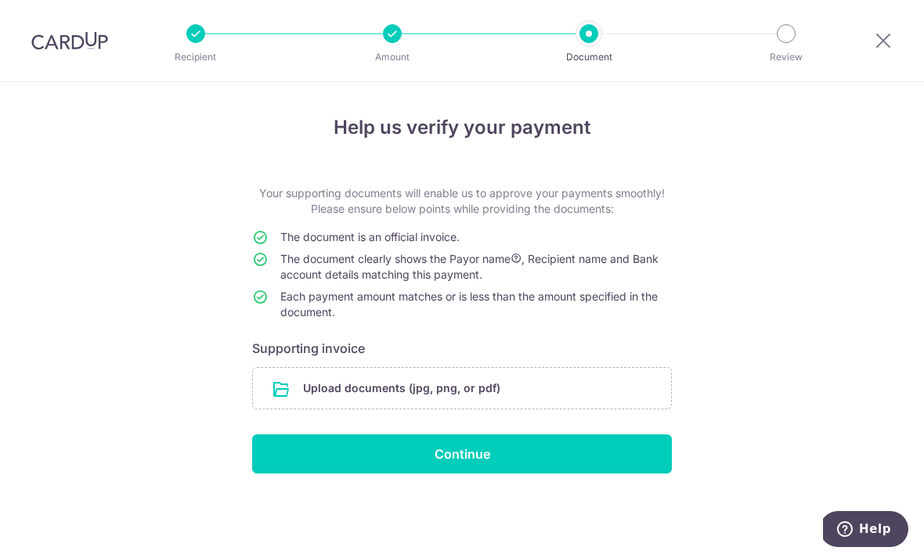
click at [576, 399] on input "file" at bounding box center [462, 388] width 418 height 41
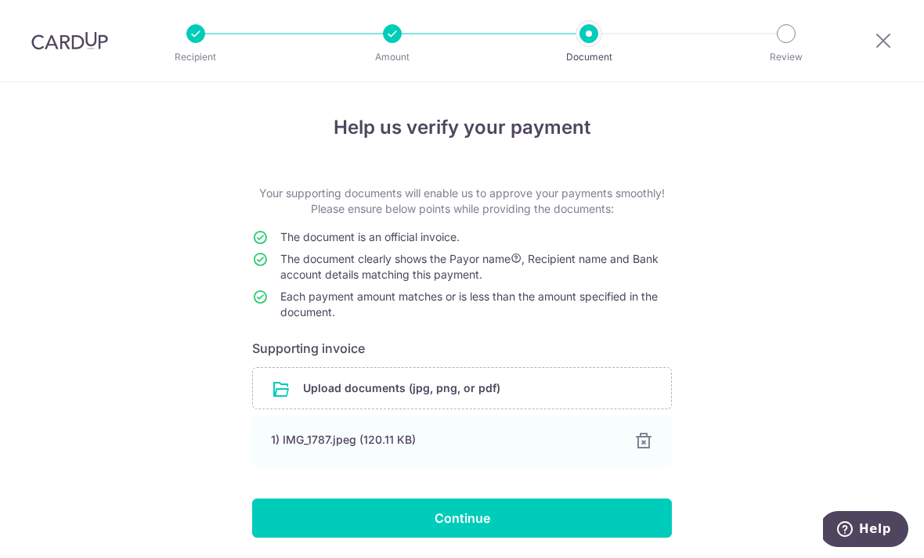
click at [587, 399] on input "file" at bounding box center [462, 388] width 418 height 41
click at [475, 395] on input "file" at bounding box center [462, 388] width 418 height 41
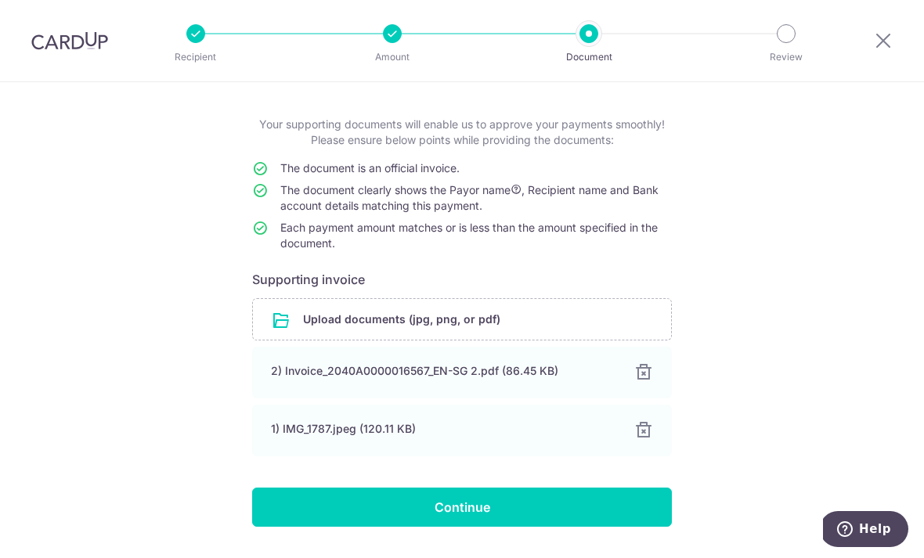
scroll to position [67, 0]
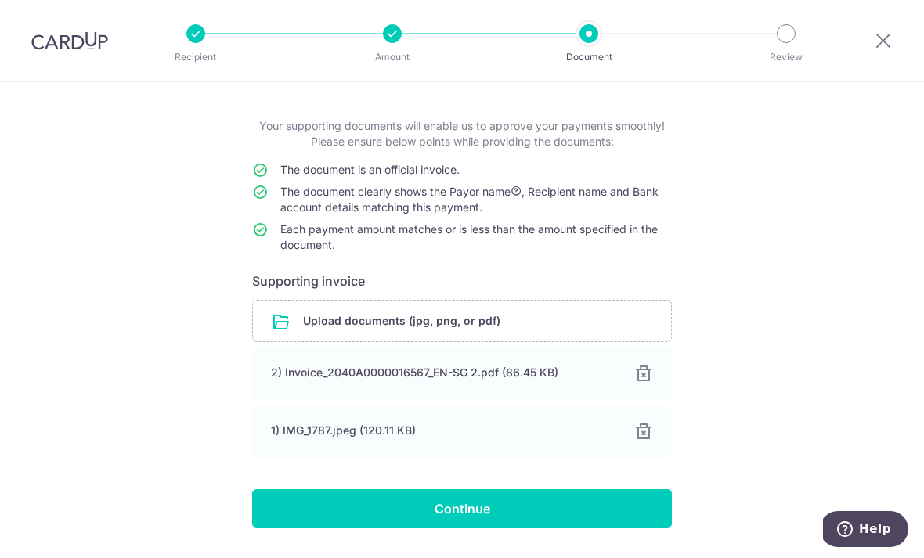
click at [540, 517] on input "Continue" at bounding box center [462, 508] width 420 height 39
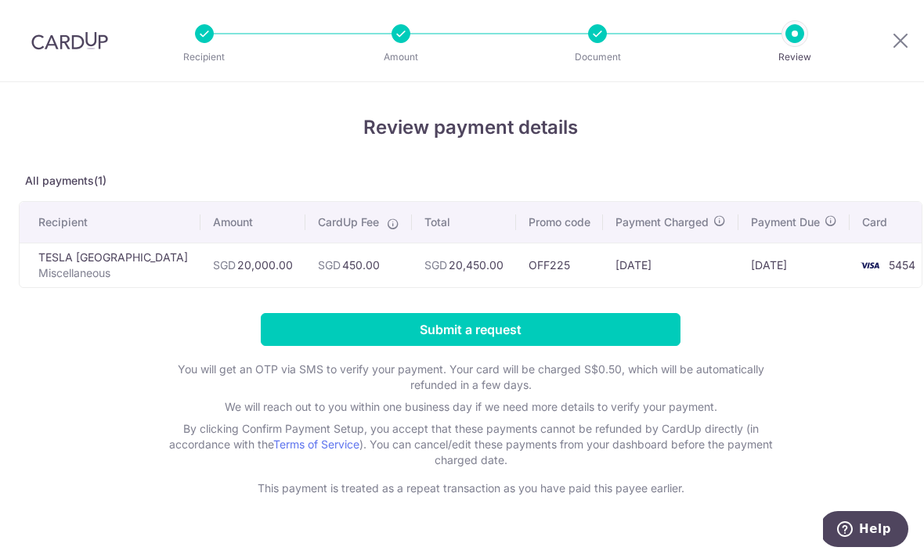
click at [605, 335] on input "Submit a request" at bounding box center [471, 329] width 420 height 33
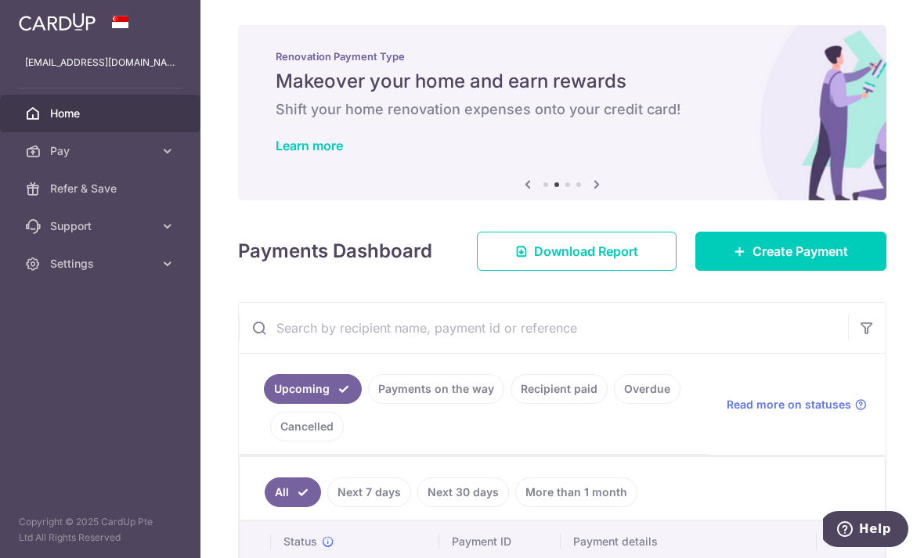
click at [0, 0] on icon "button" at bounding box center [0, 0] width 0 height 0
click at [171, 275] on link "Settings" at bounding box center [100, 264] width 200 height 38
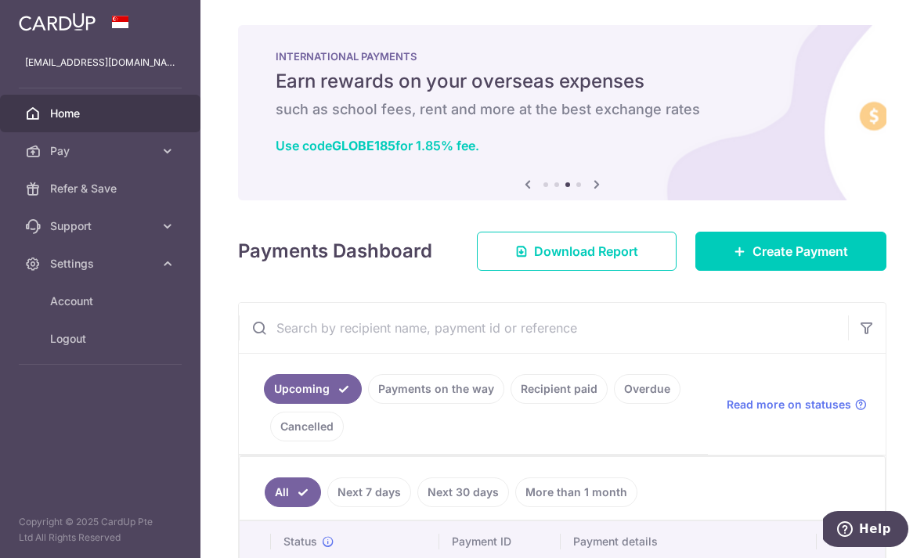
click at [85, 342] on span "Logout" at bounding box center [101, 339] width 103 height 16
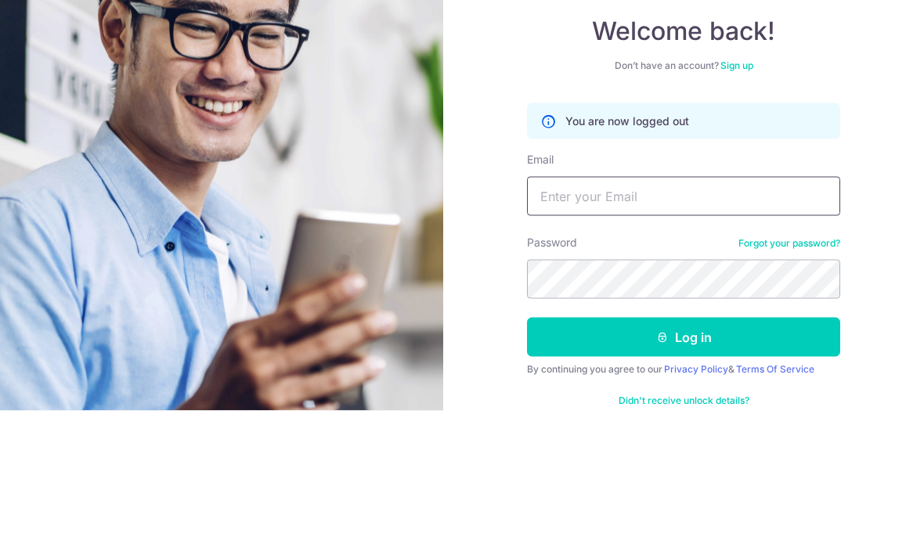
scroll to position [50, 0]
